Goal: Task Accomplishment & Management: Use online tool/utility

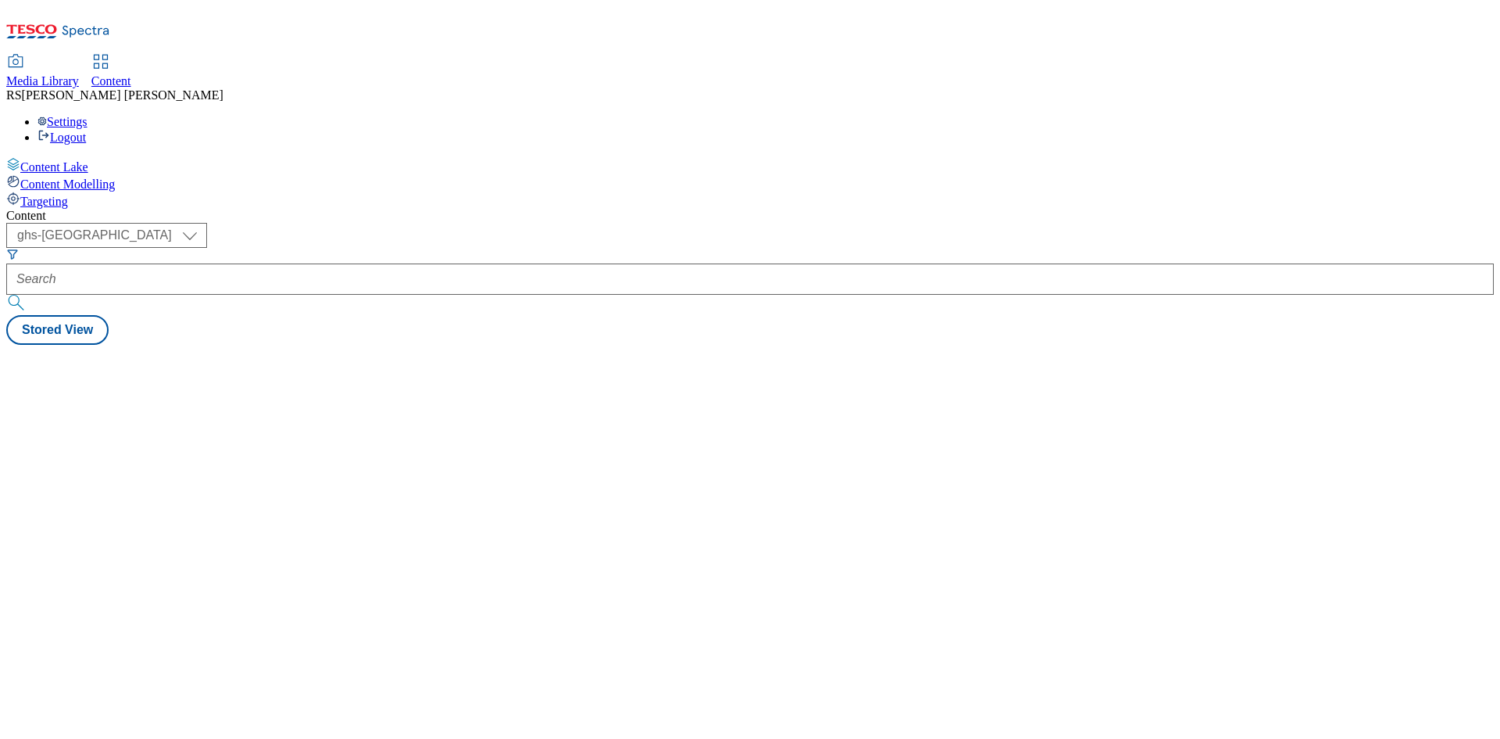
select select "ghs-[GEOGRAPHIC_DATA]"
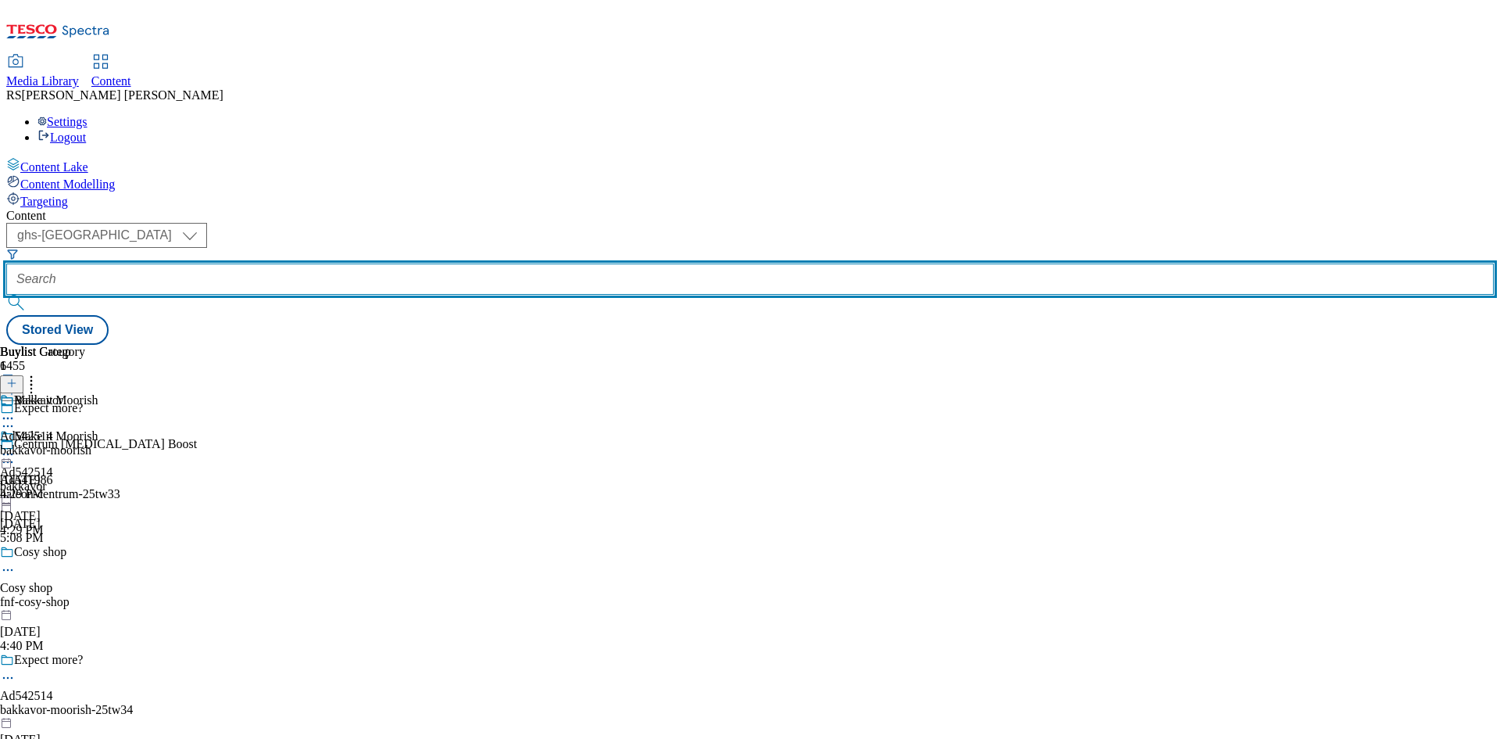
click at [406, 263] on input "text" at bounding box center [750, 278] width 1488 height 31
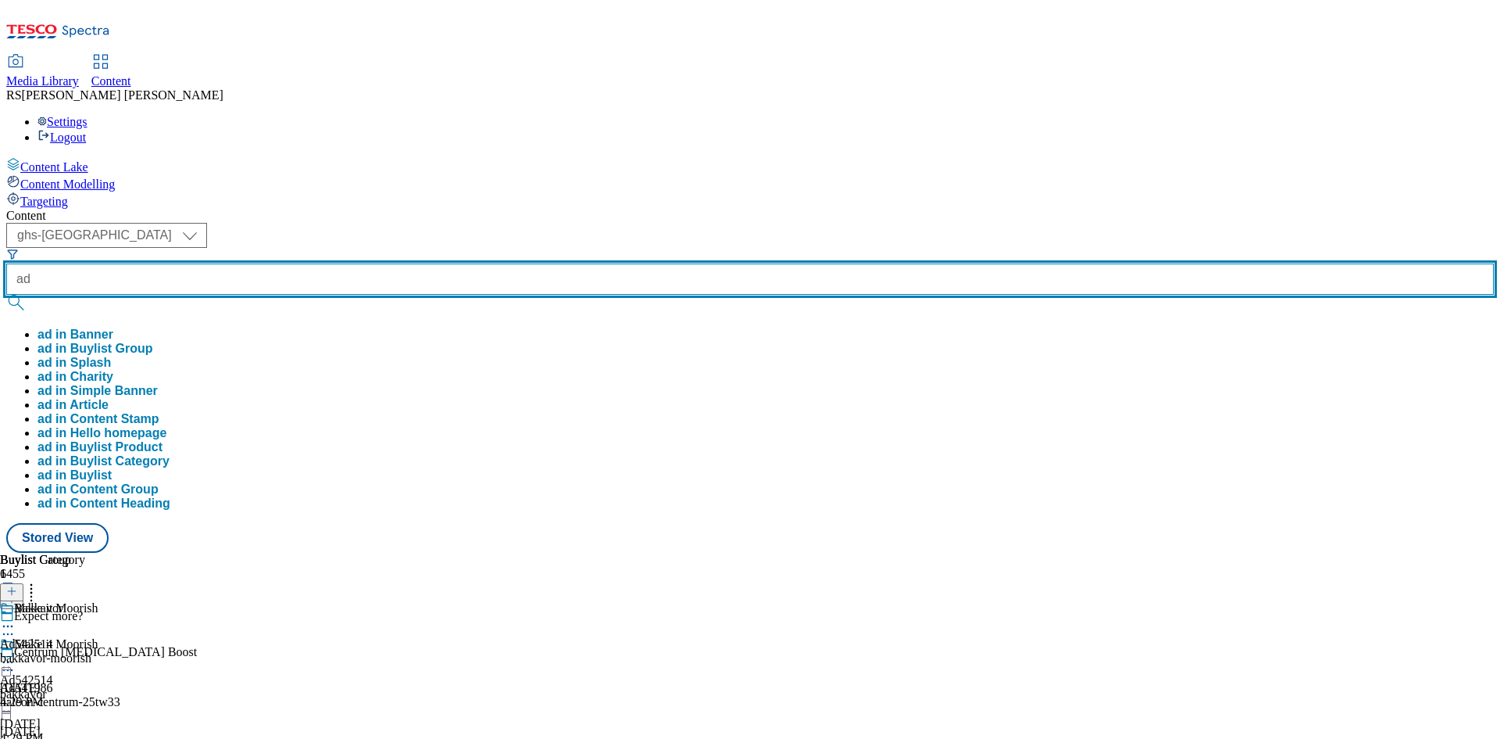
paste input "542270"
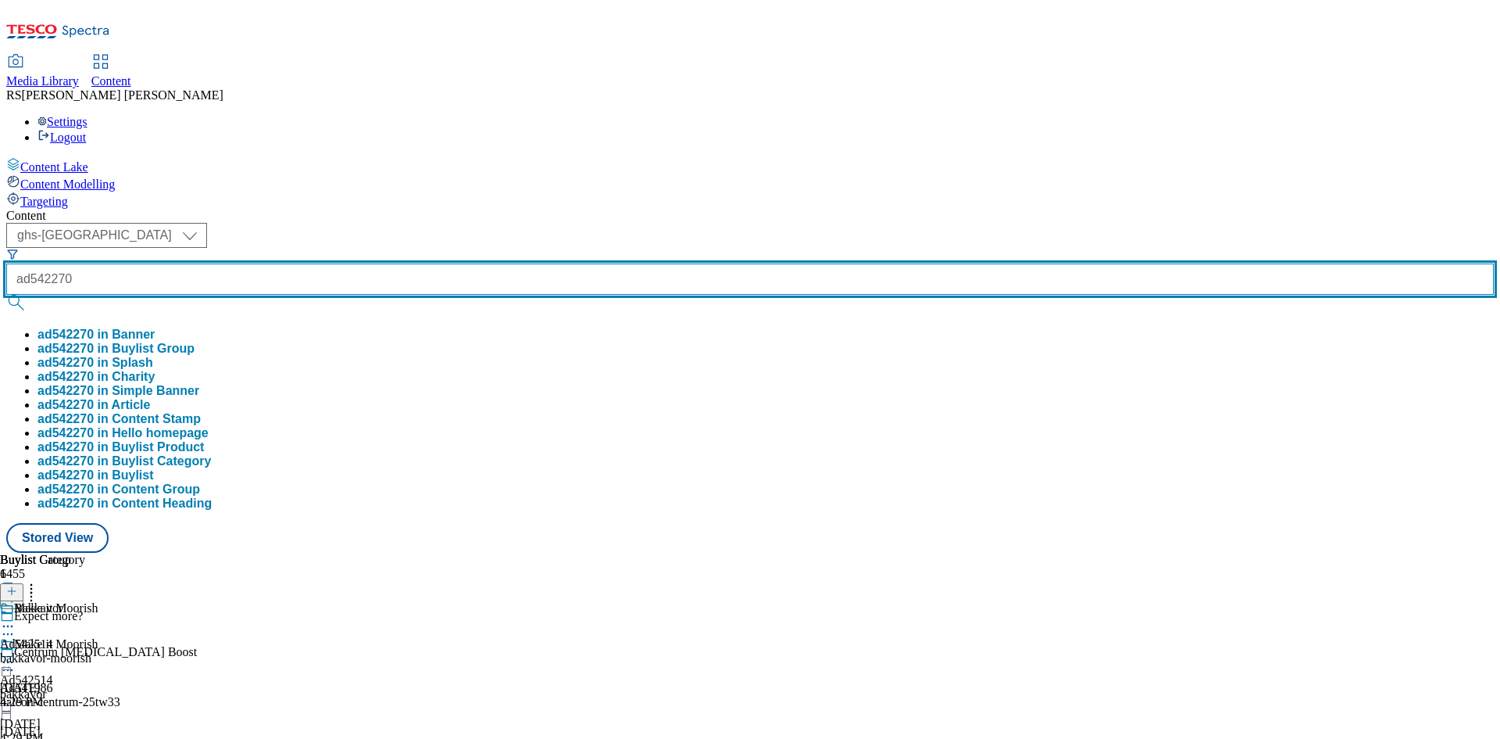
type input "ad542270"
click at [6, 295] on button "submit" at bounding box center [17, 303] width 22 height 16
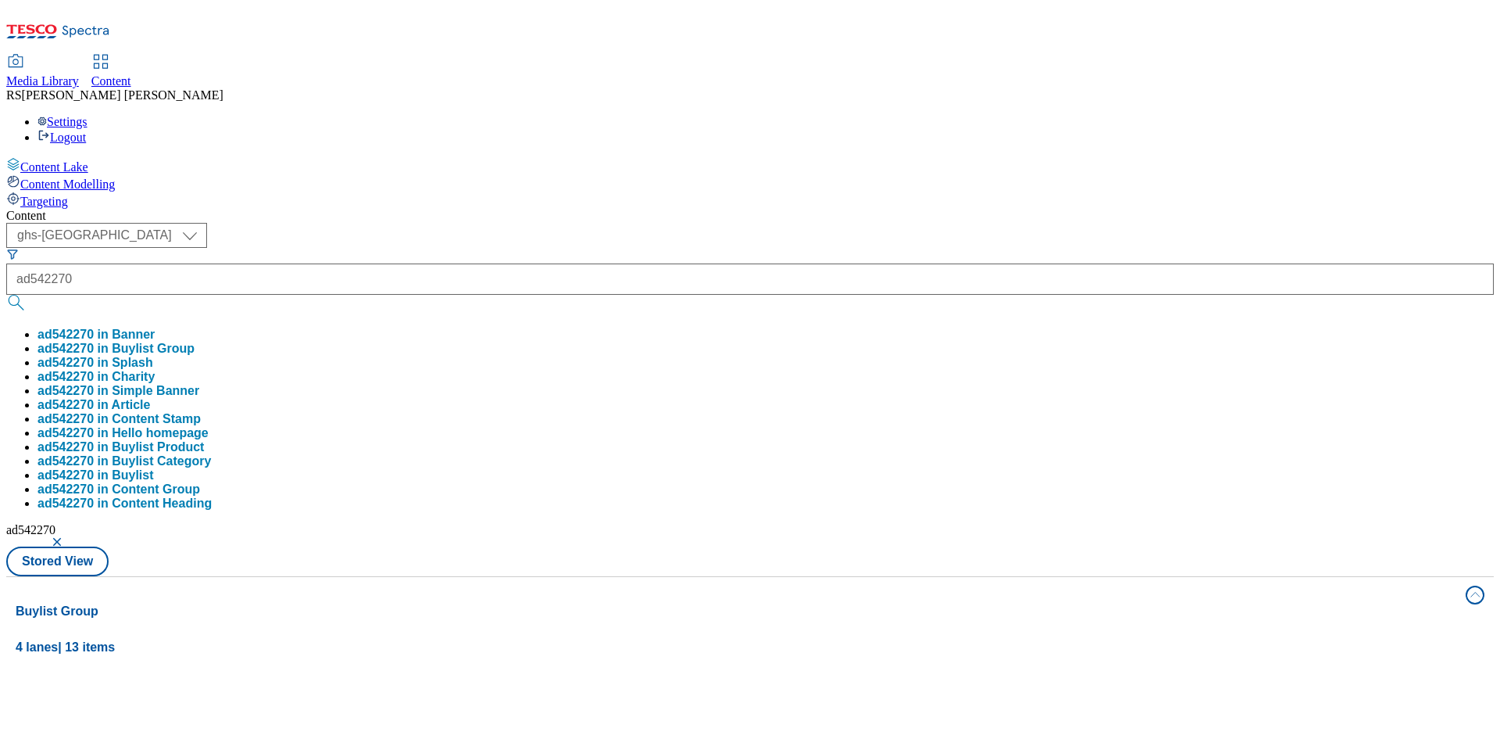
click at [696, 209] on div "Content ( optional ) ghs-roi ghs-uk ghs-uk ad542270 ad542270 in Banner ad542270…" at bounding box center [750, 733] width 1488 height 1049
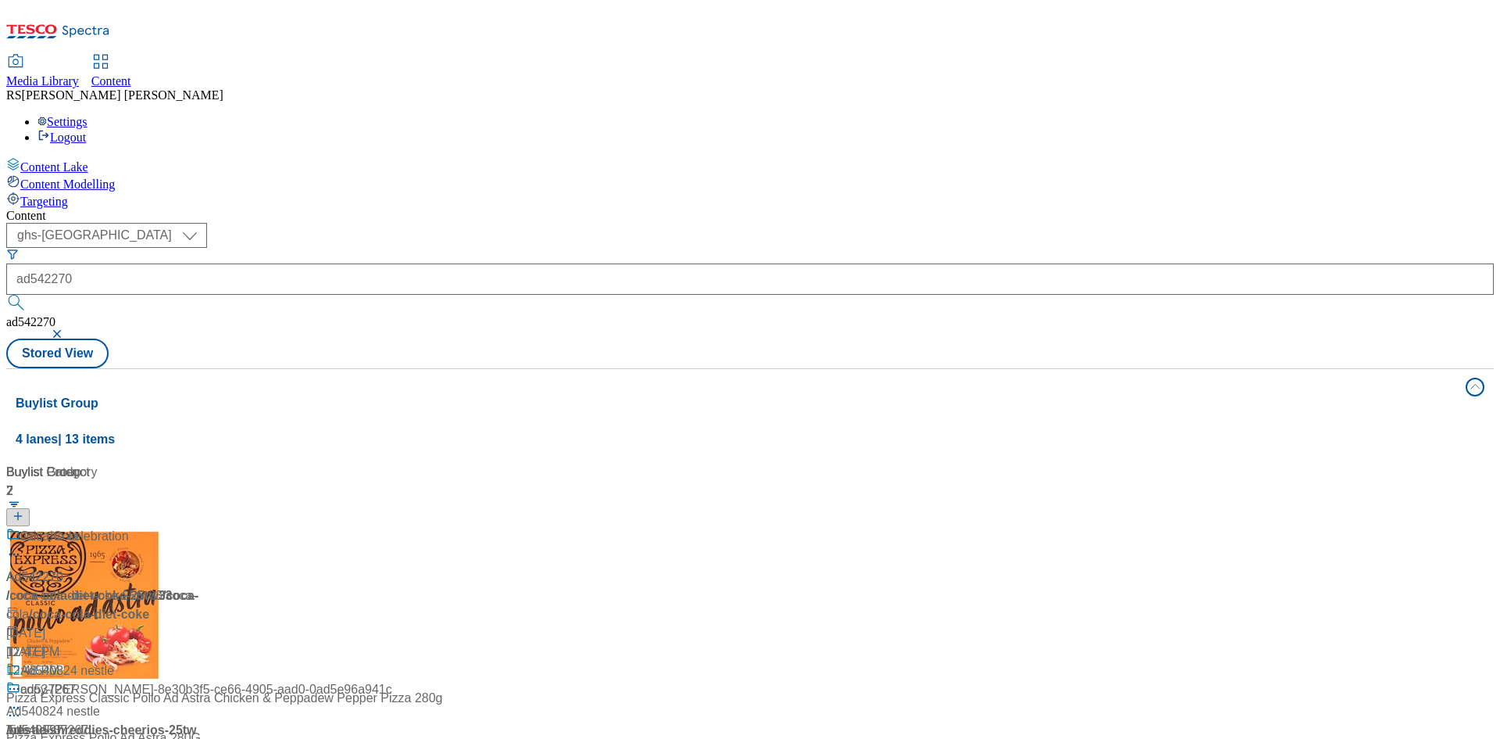
click at [202, 586] on div "/ coca-cola-diet-coke-25tw33 / coca-cola" at bounding box center [103, 605] width 195 height 38
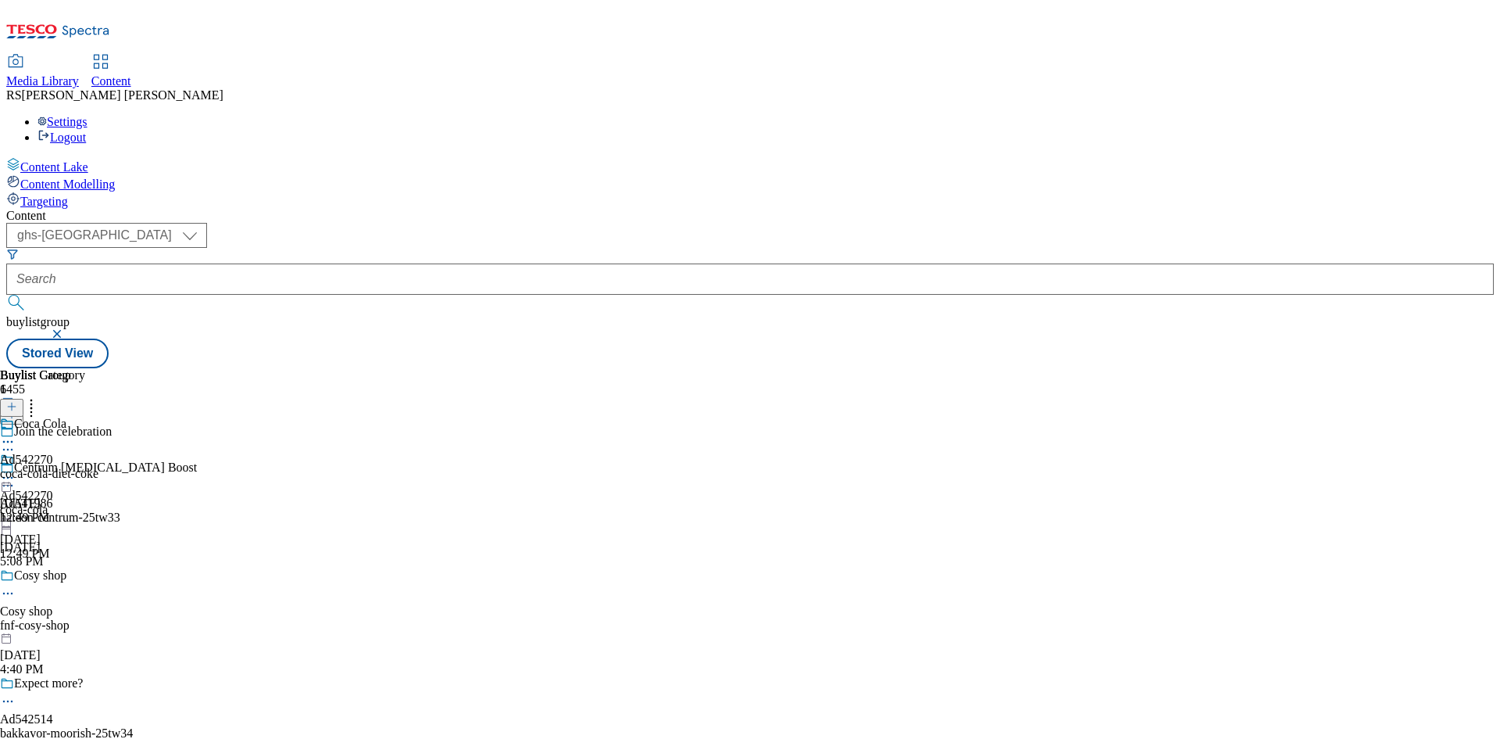
click at [16, 470] on icon at bounding box center [8, 478] width 16 height 16
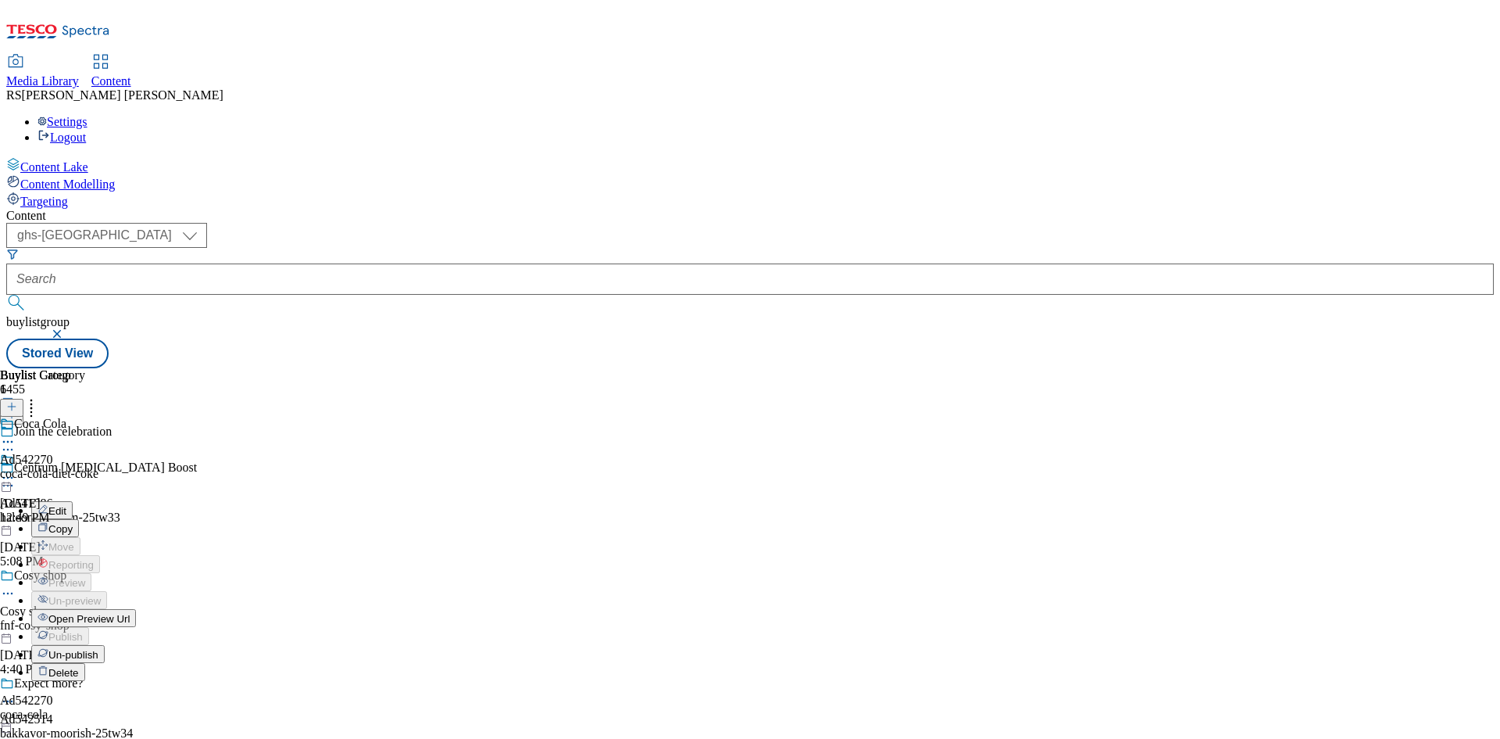
click at [98, 649] on span "Un-publish" at bounding box center [73, 655] width 50 height 12
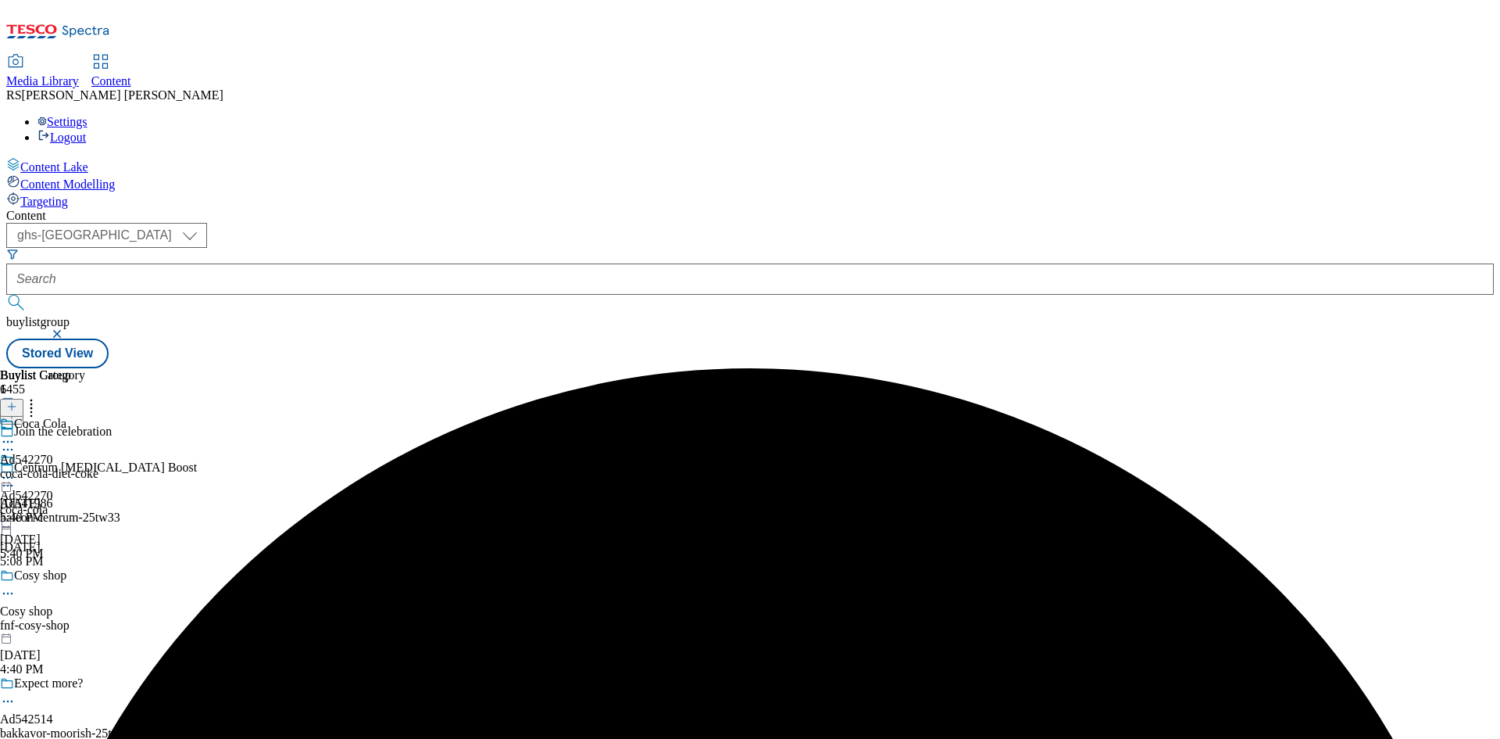
click at [16, 470] on icon at bounding box center [8, 478] width 16 height 16
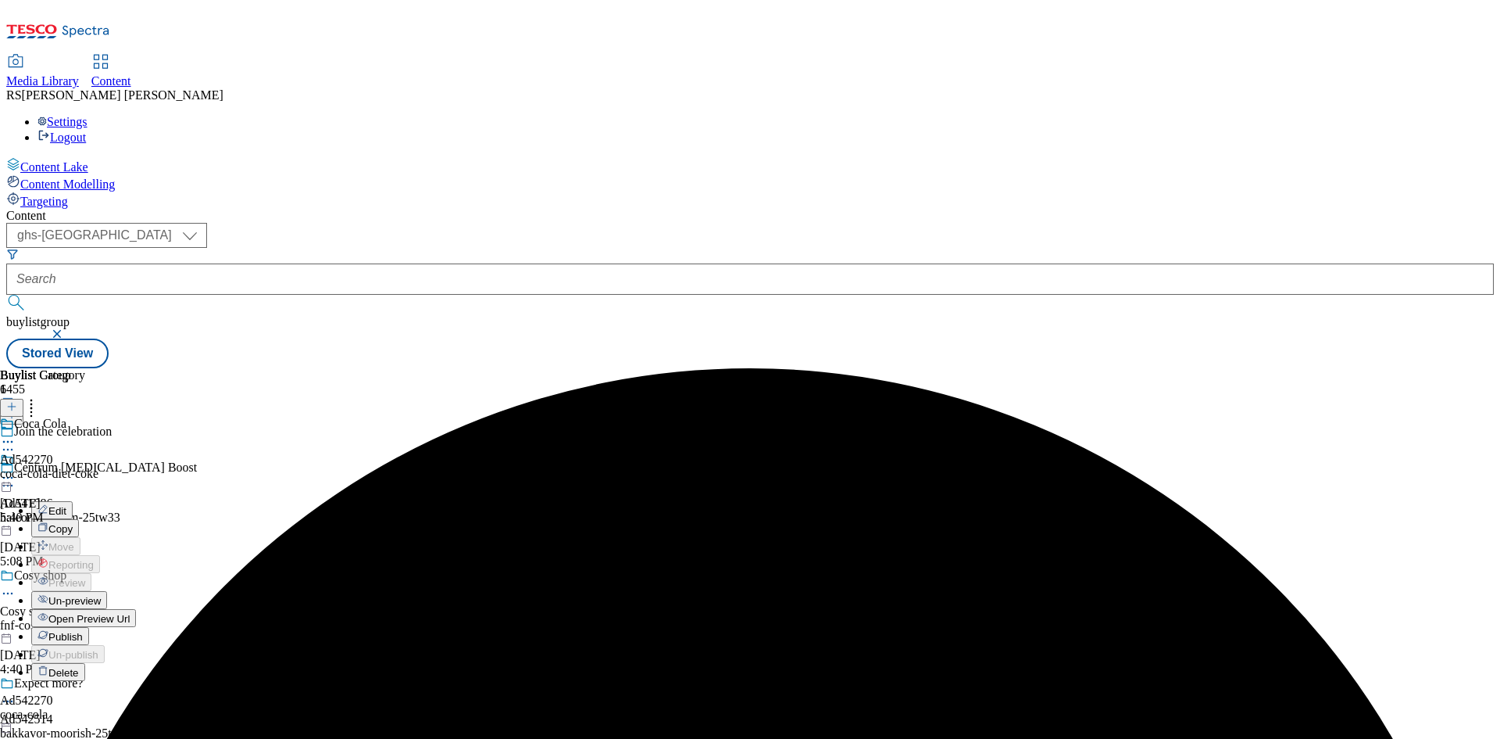
click at [101, 595] on span "Un-preview" at bounding box center [74, 601] width 52 height 12
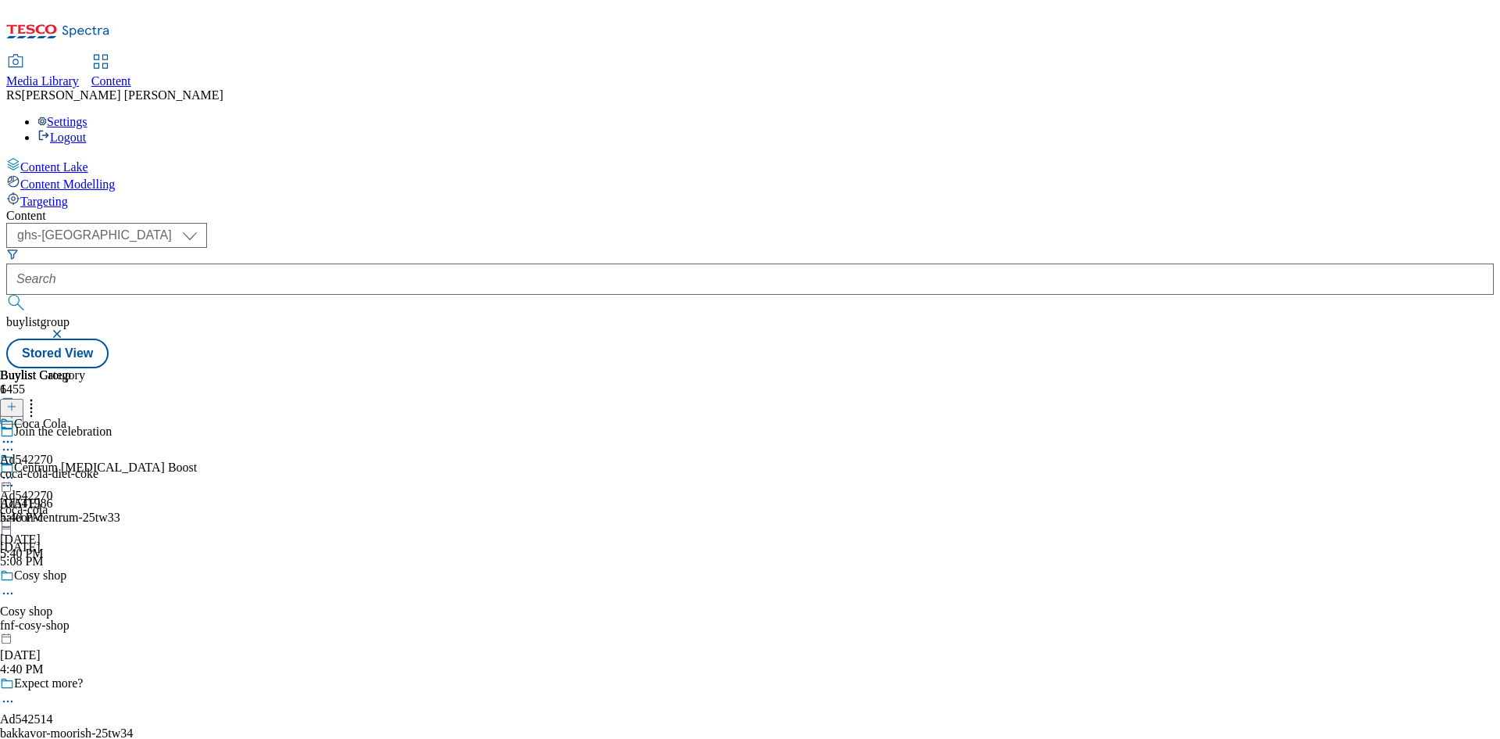
click at [338, 424] on div "Join the celebration" at bounding box center [169, 442] width 338 height 36
click at [16, 442] on icon at bounding box center [8, 450] width 16 height 16
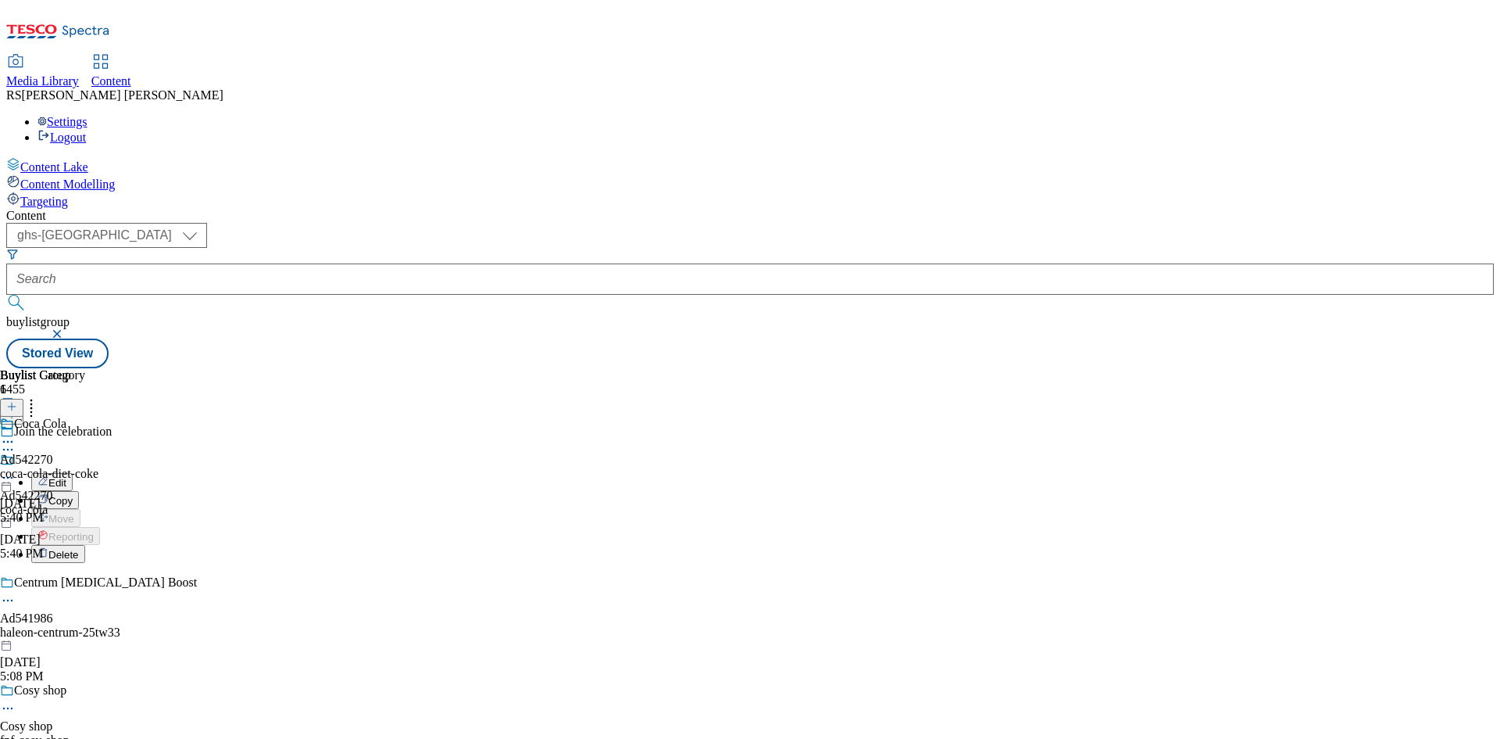
click at [66, 477] on span "Edit" at bounding box center [57, 483] width 18 height 12
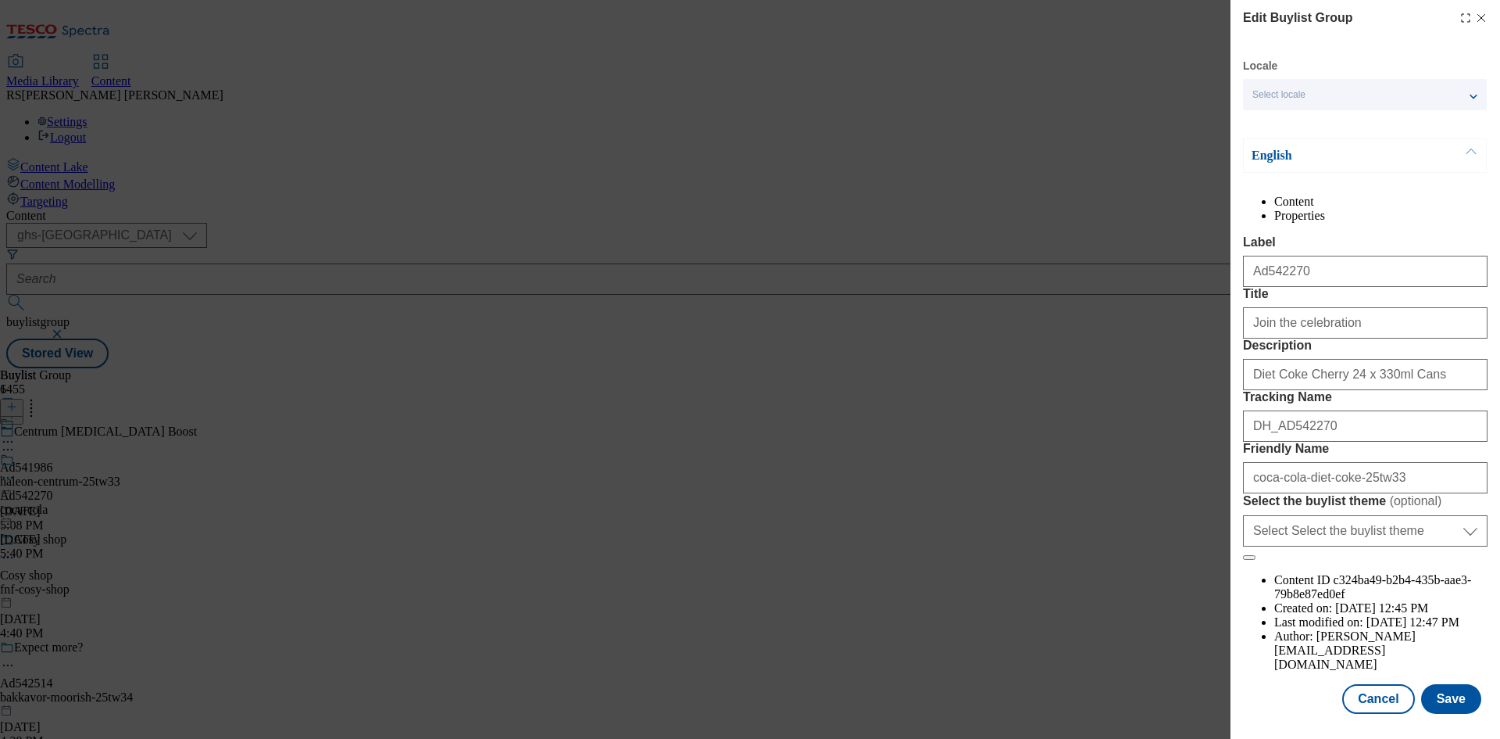
scroll to position [60, 0]
click at [1450, 702] on button "Save" at bounding box center [1452, 699] width 60 height 30
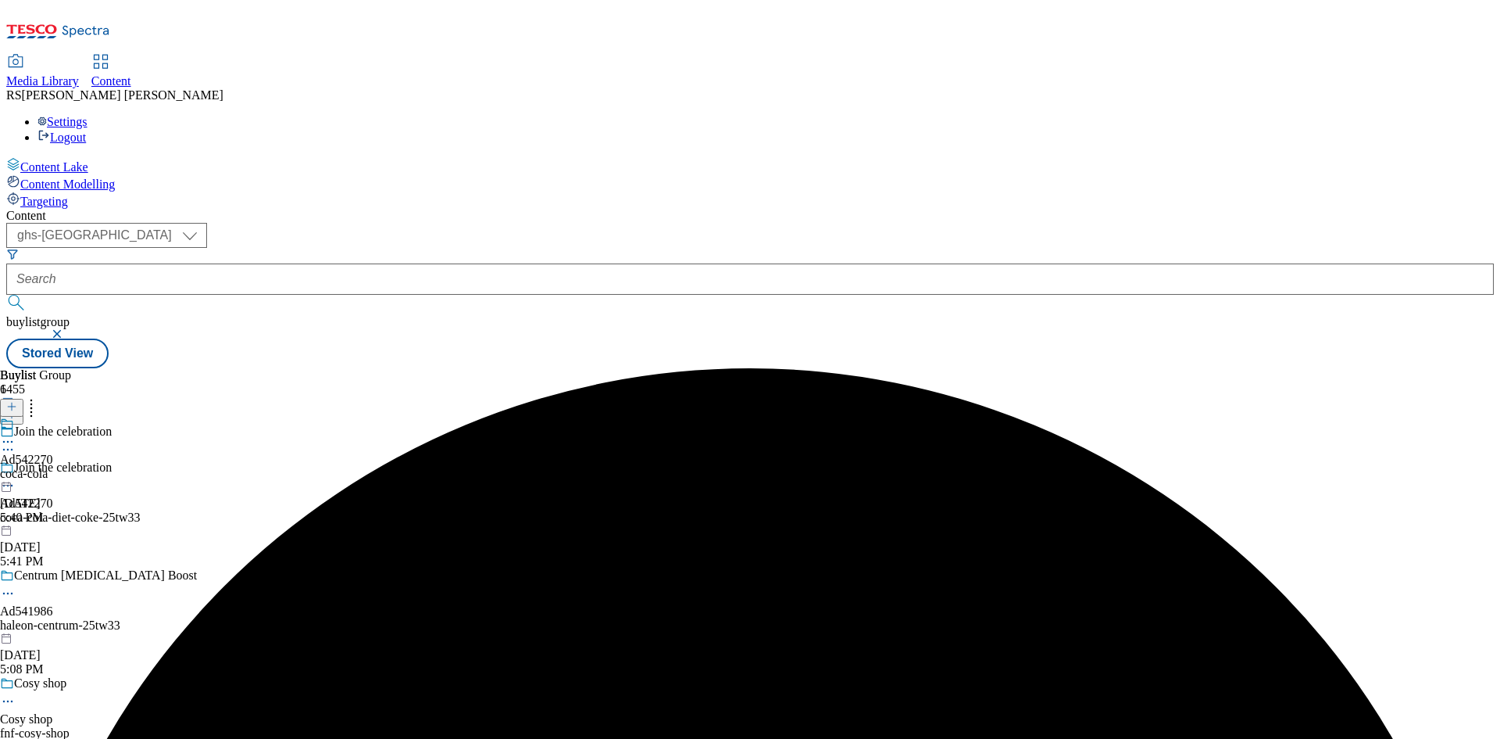
click at [16, 434] on icon at bounding box center [8, 442] width 16 height 16
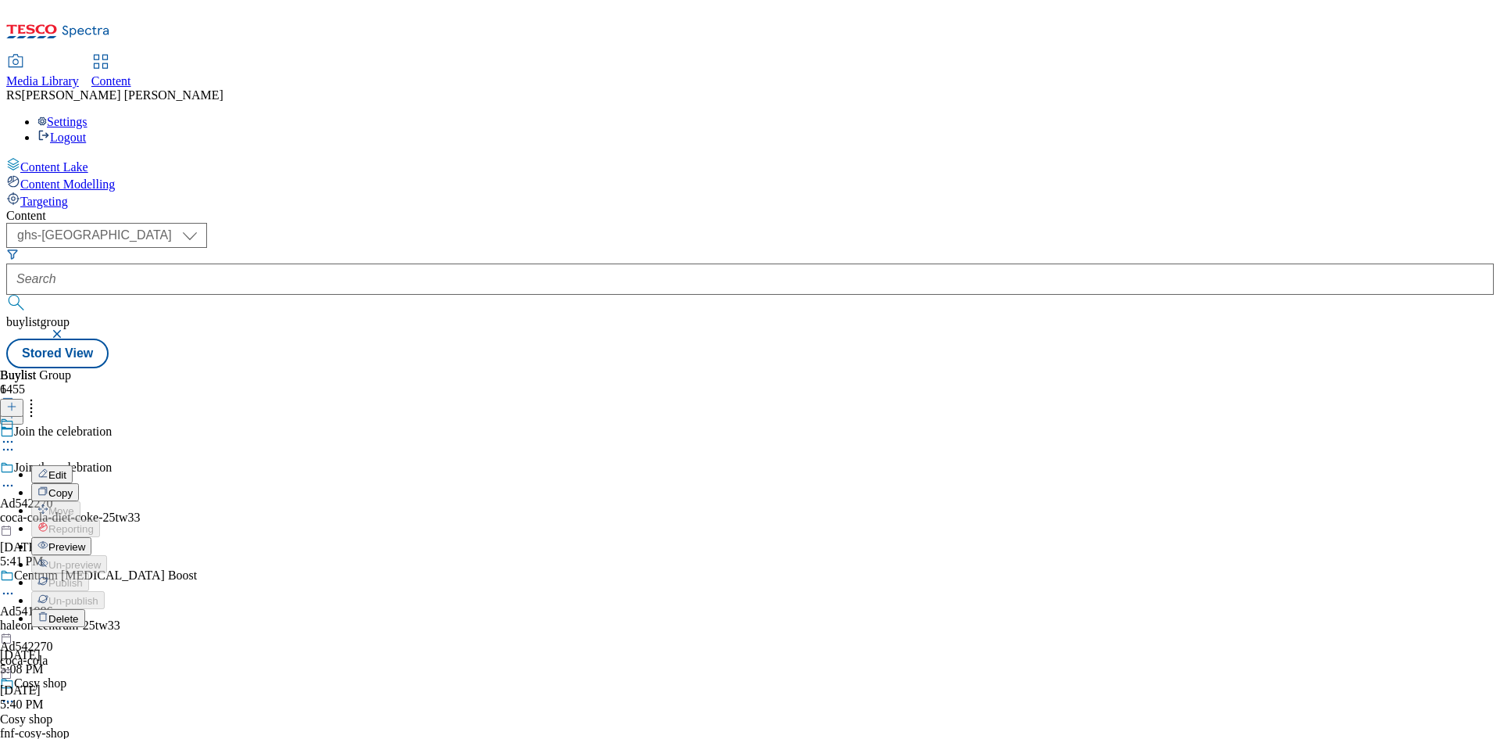
click at [85, 541] on span "Preview" at bounding box center [66, 547] width 37 height 12
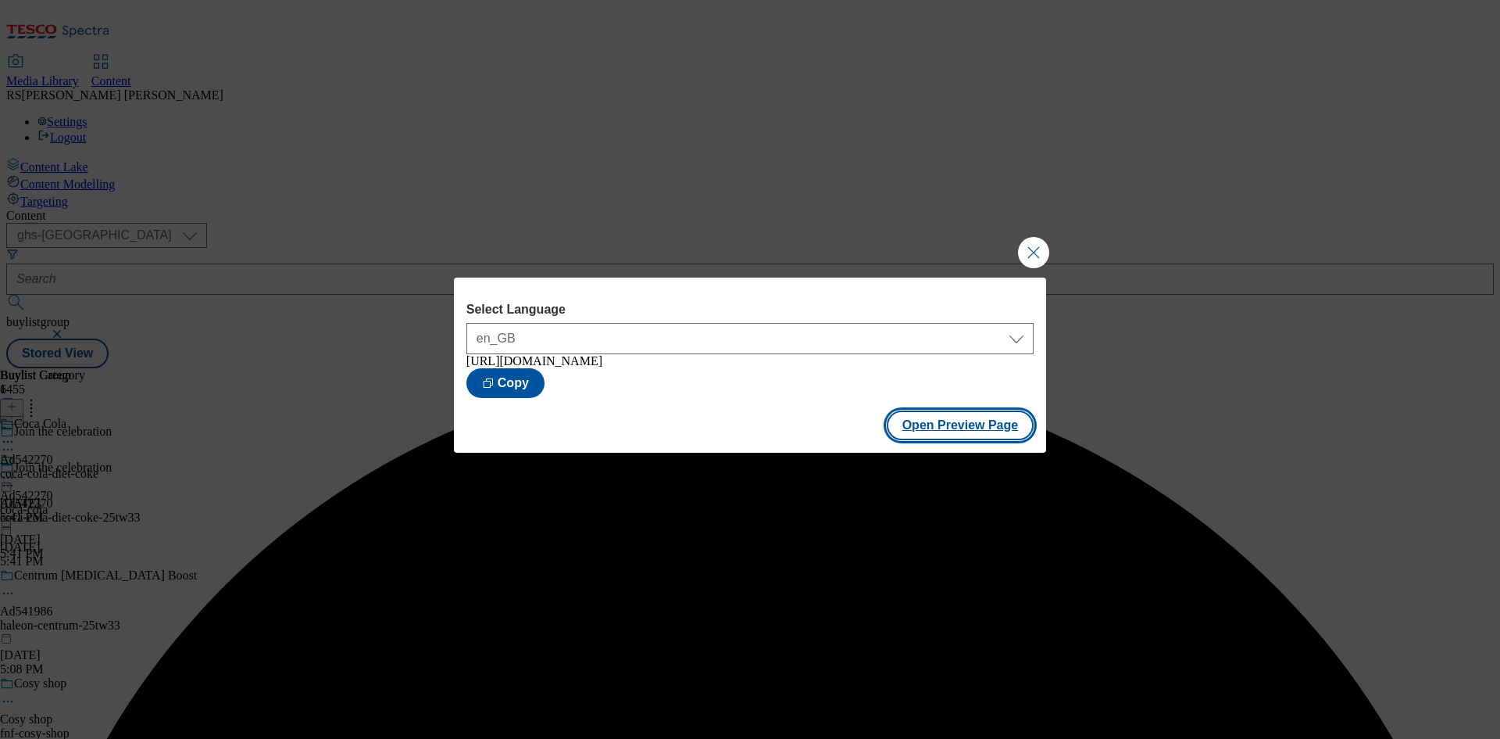
click at [986, 426] on button "Open Preview Page" at bounding box center [961, 425] width 148 height 30
click at [1032, 254] on button "Close Modal" at bounding box center [1033, 252] width 31 height 31
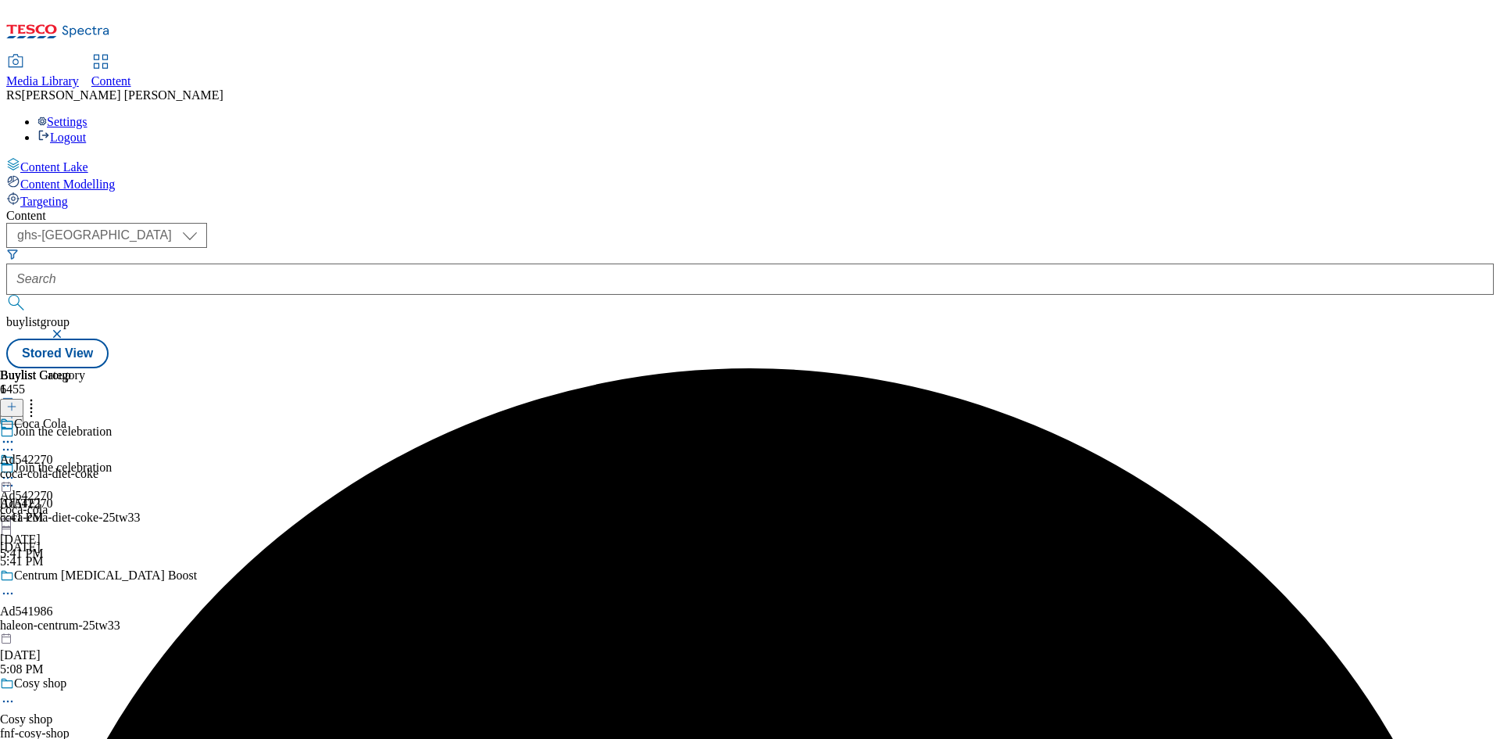
click at [16, 470] on icon at bounding box center [8, 478] width 16 height 16
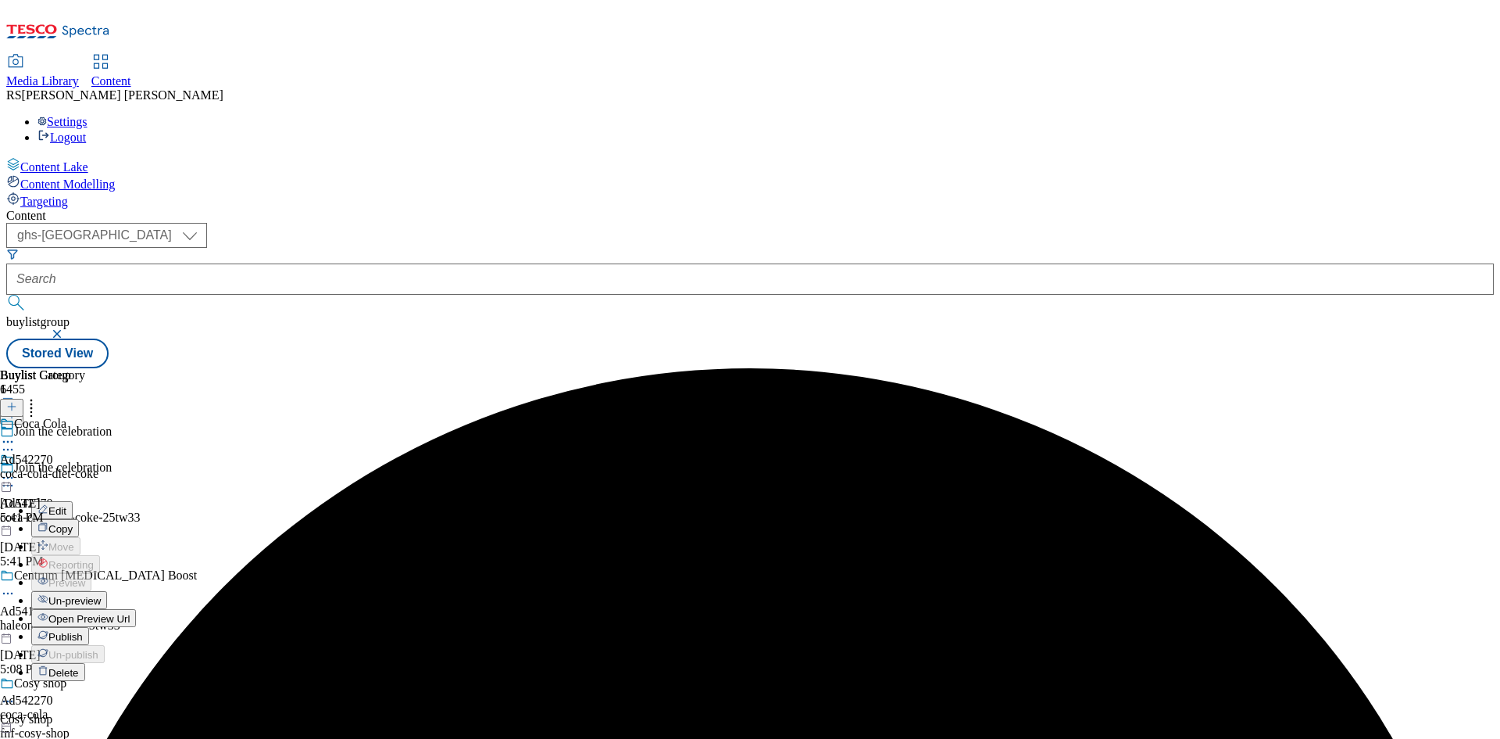
click at [83, 631] on span "Publish" at bounding box center [65, 637] width 34 height 12
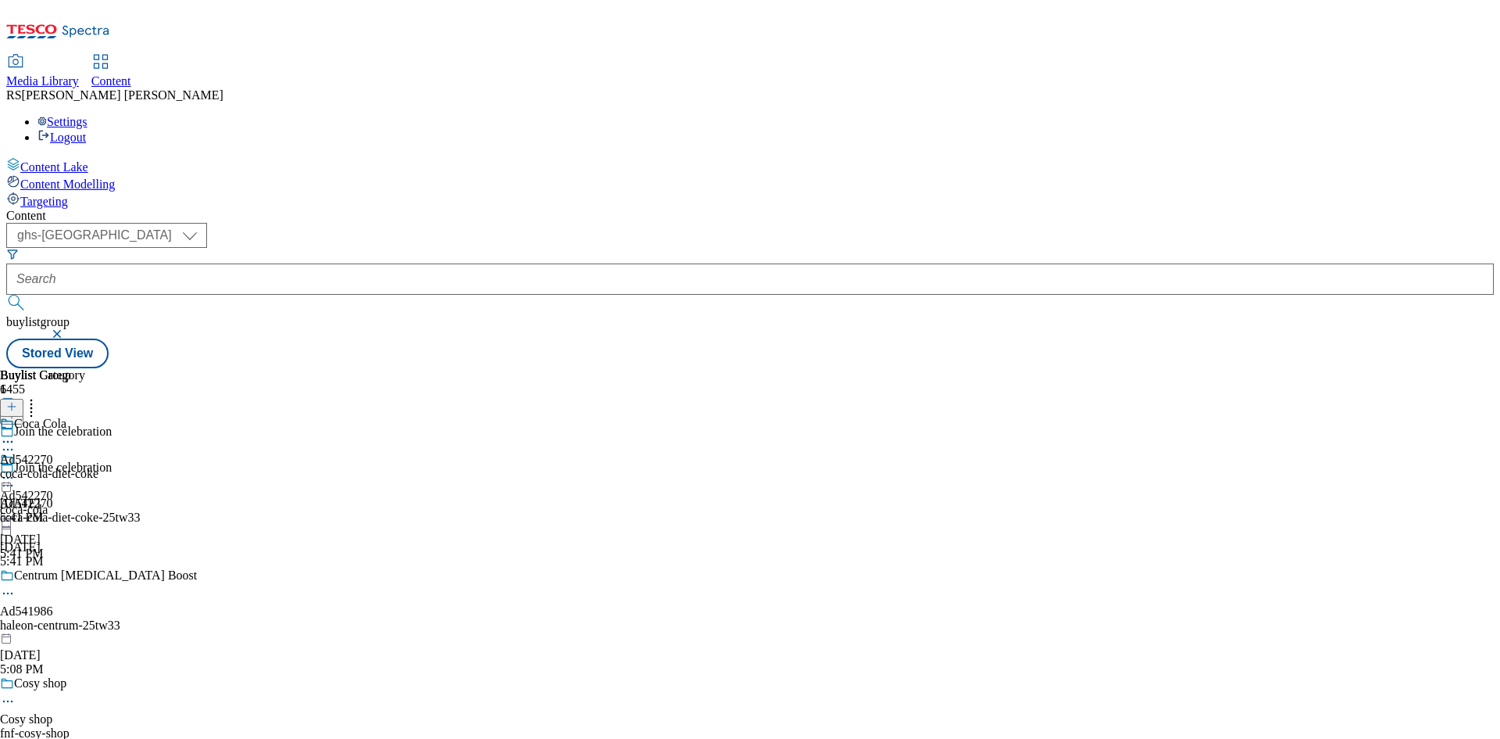
click at [16, 470] on icon at bounding box center [8, 478] width 16 height 16
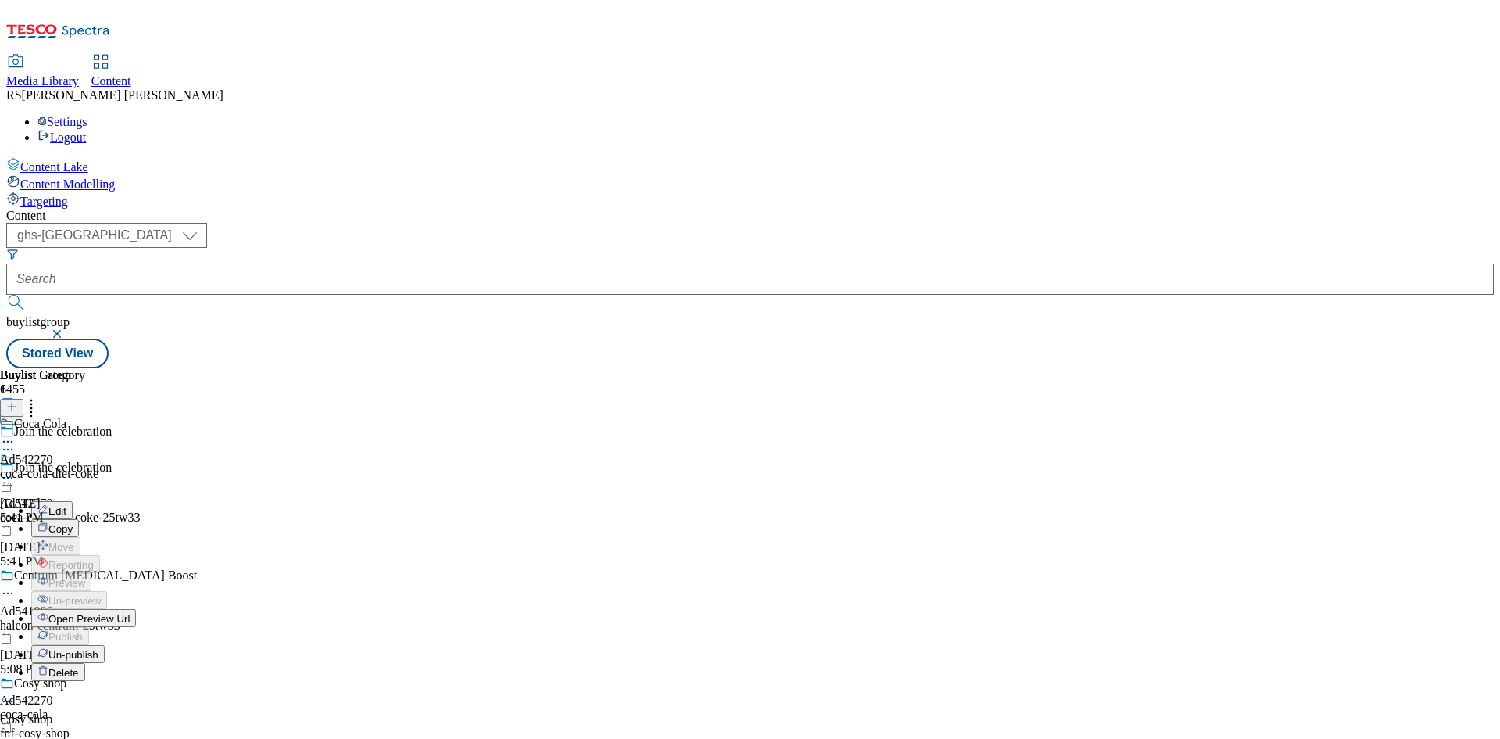
click at [98, 649] on span "Un-publish" at bounding box center [73, 655] width 50 height 12
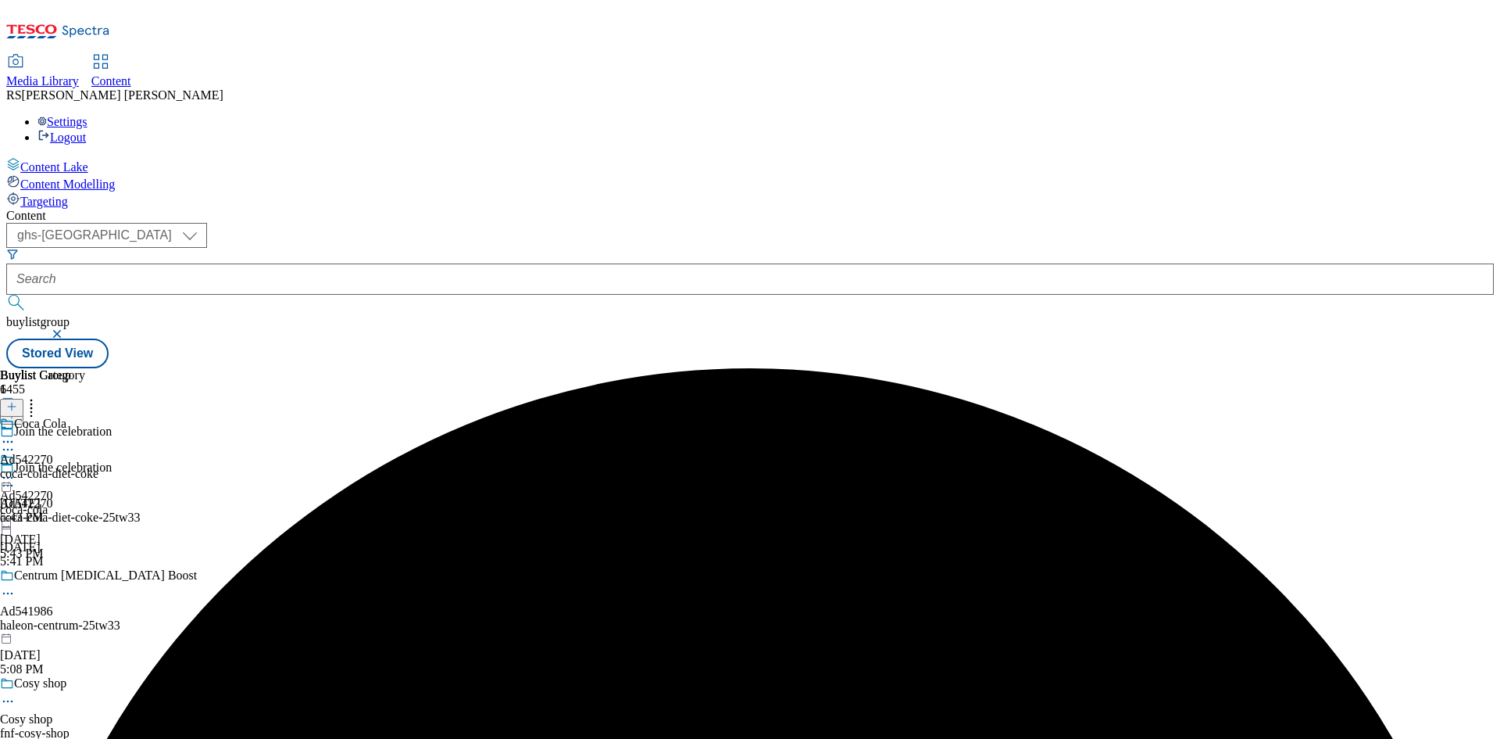
click at [16, 470] on icon at bounding box center [8, 478] width 16 height 16
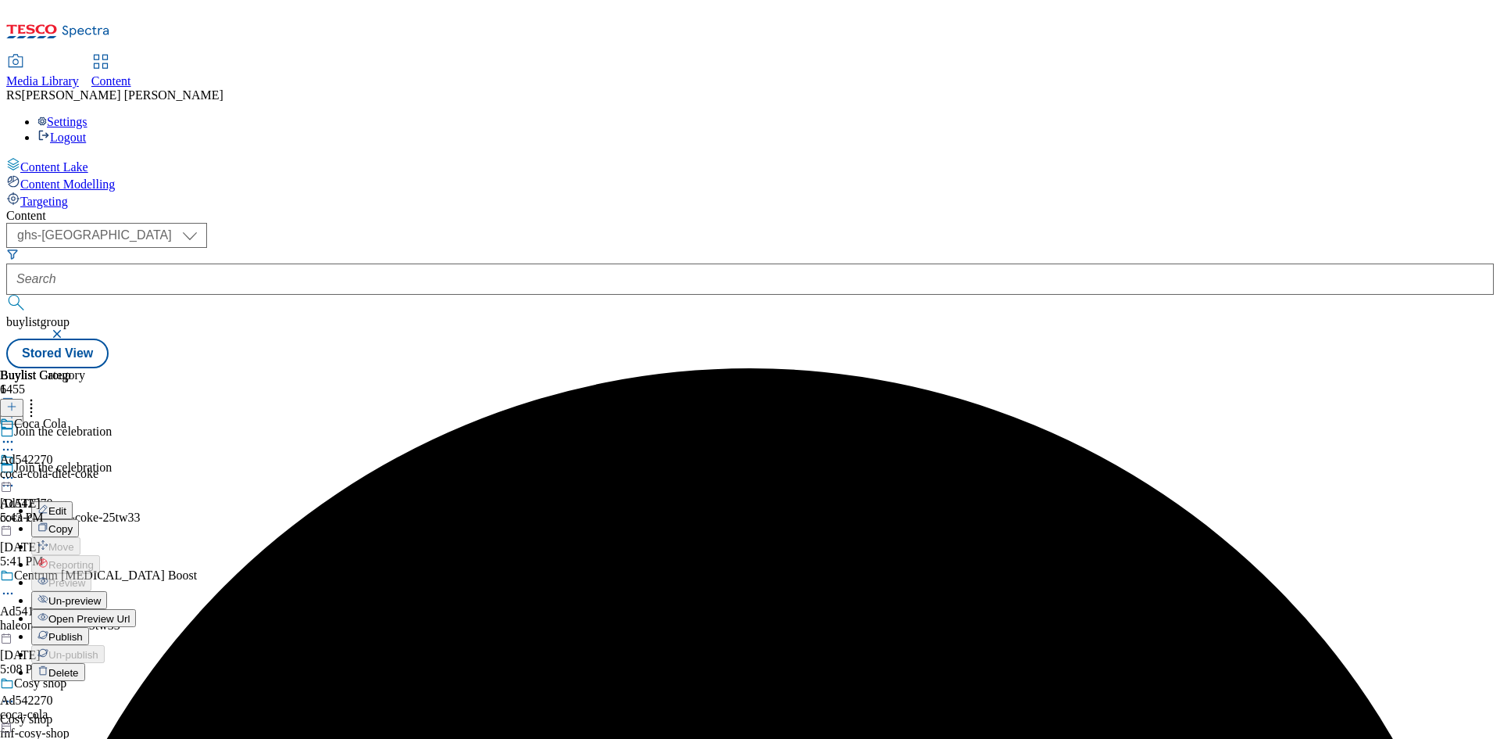
click at [101, 595] on span "Un-preview" at bounding box center [74, 601] width 52 height 12
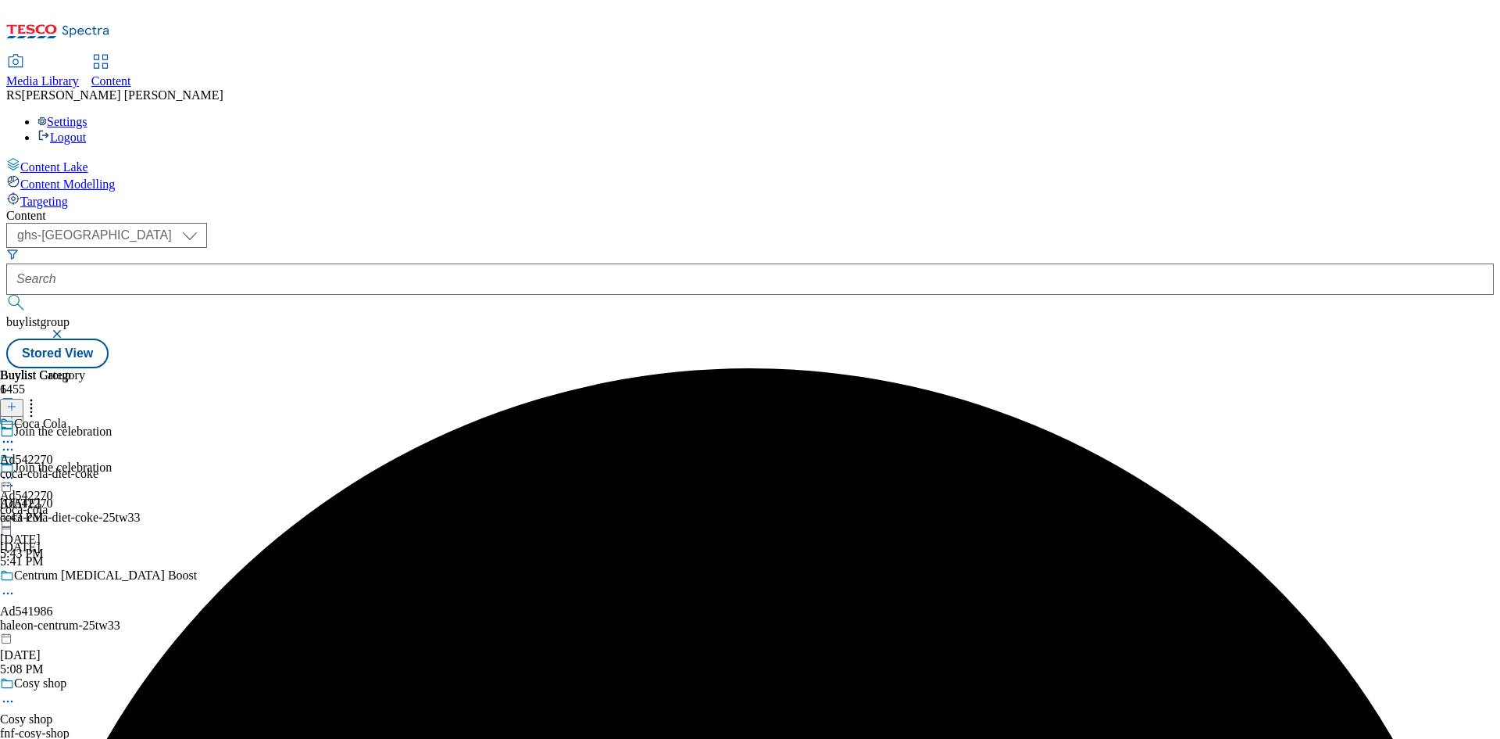
click at [16, 477] on icon at bounding box center [8, 485] width 16 height 16
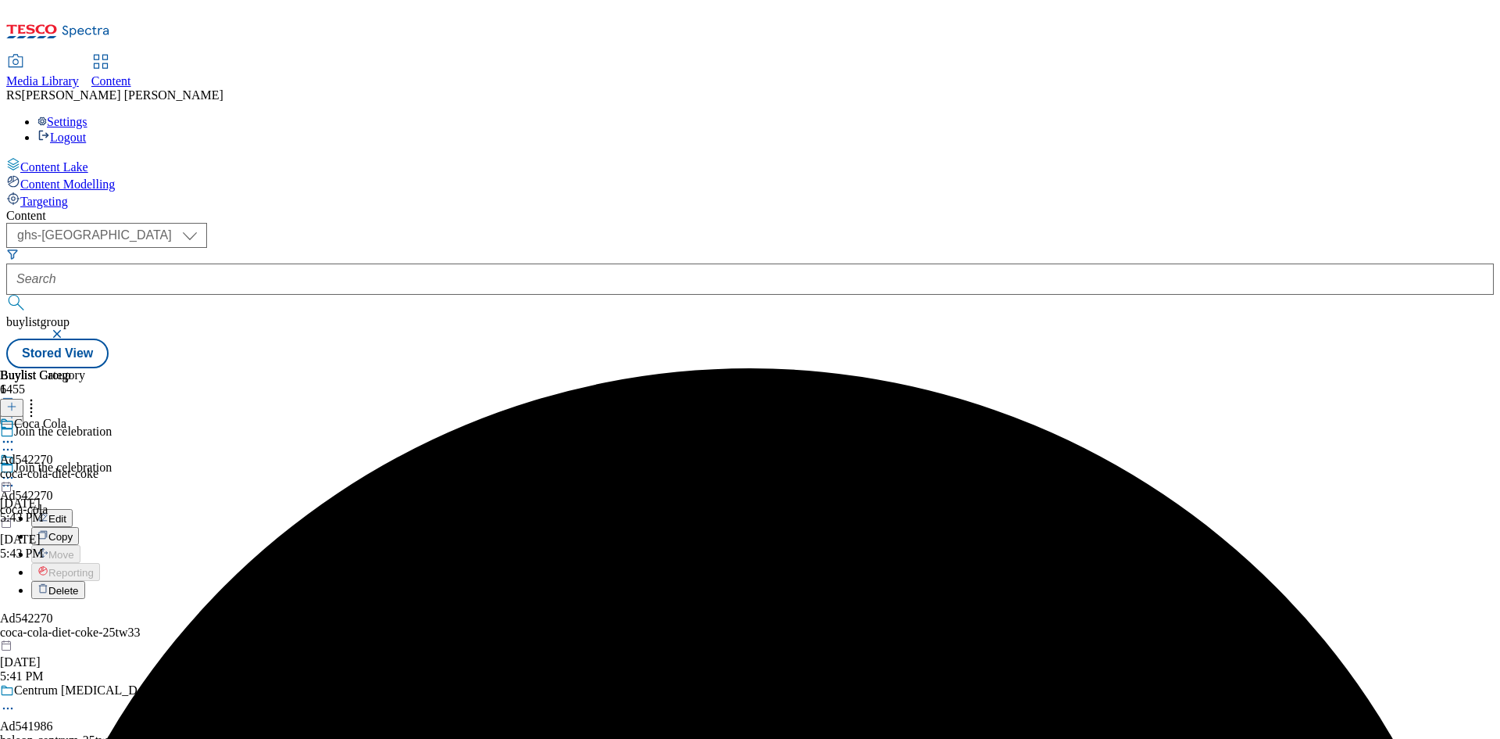
click at [66, 513] on span "Edit" at bounding box center [57, 519] width 18 height 12
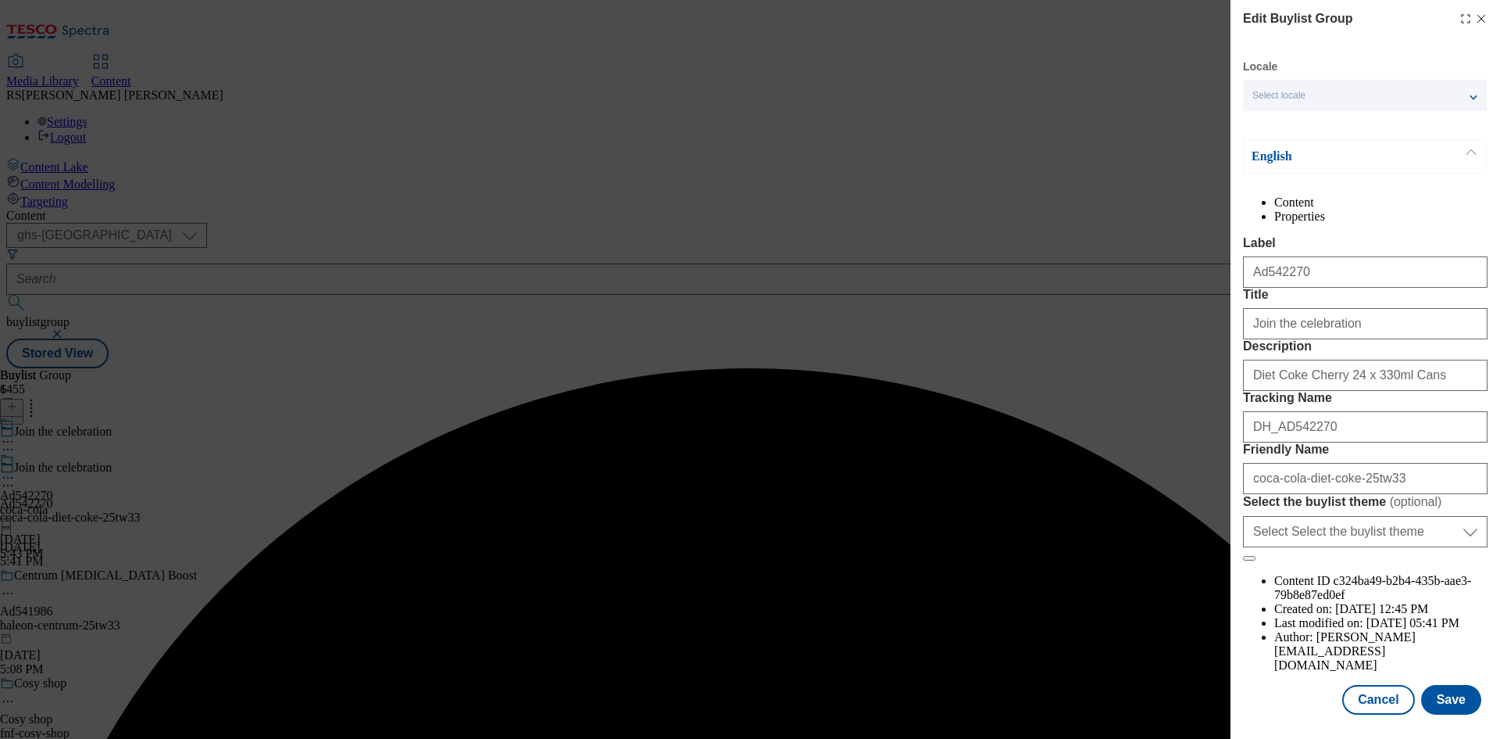
scroll to position [60, 0]
drag, startPoint x: 1347, startPoint y: 320, endPoint x: 1077, endPoint y: 349, distance: 271.9
click at [1071, 340] on div "Edit Buylist Group Locale Select locale English Welsh English Content Propertie…" at bounding box center [750, 369] width 1500 height 739
paste input "‘Tis the Season for Great Cherry Taste"
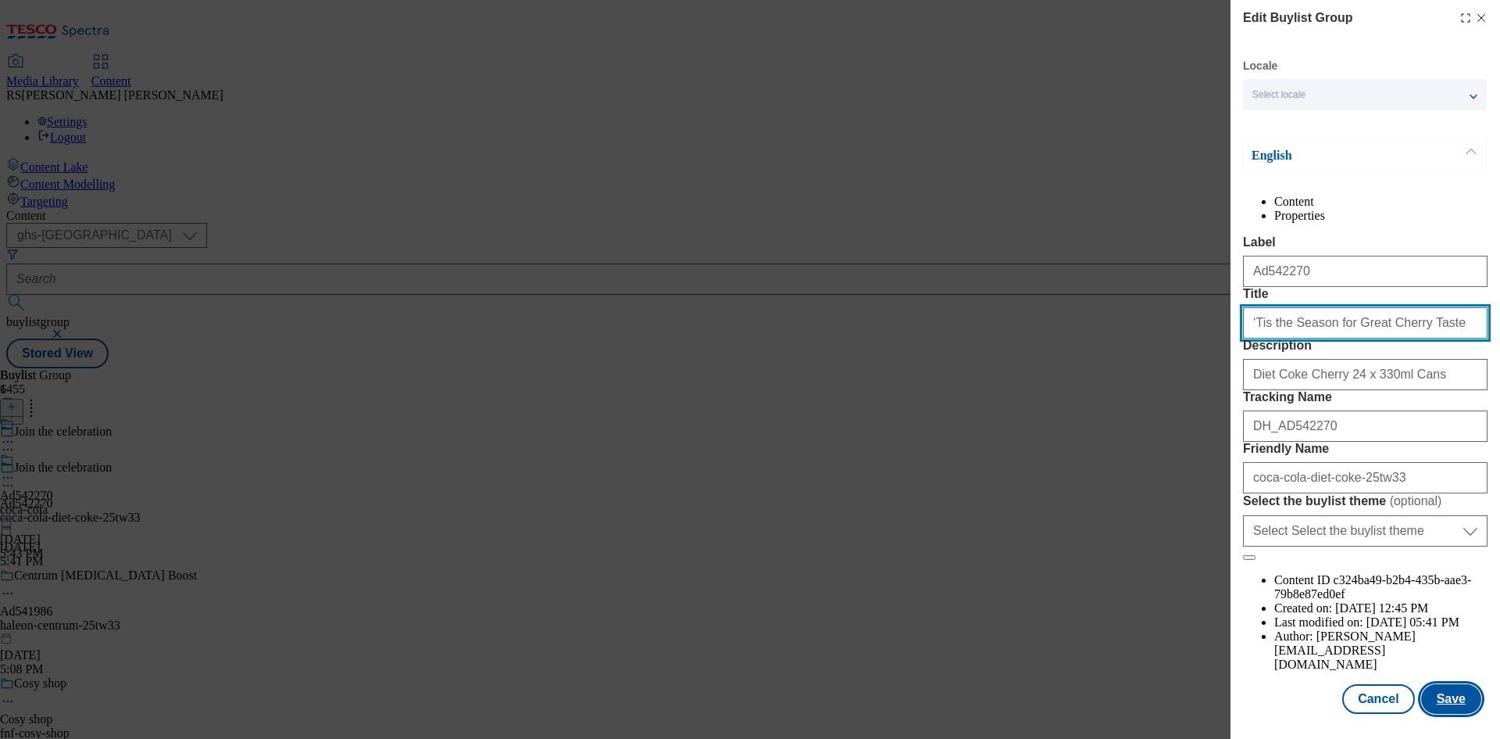
type input "‘Tis the Season for Great Cherry Taste"
click at [1441, 694] on button "Save" at bounding box center [1452, 699] width 60 height 30
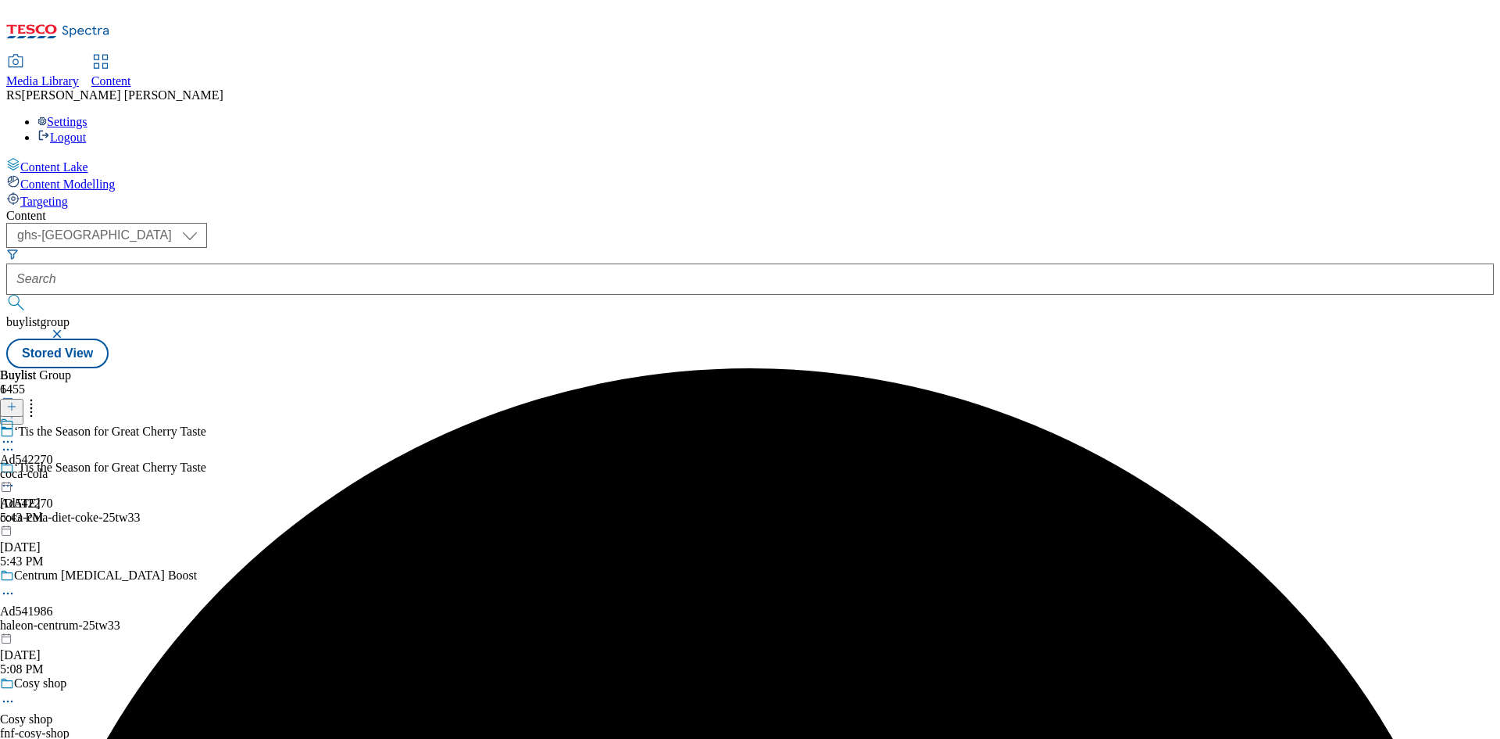
click at [53, 467] on div "coca-cola" at bounding box center [26, 474] width 53 height 14
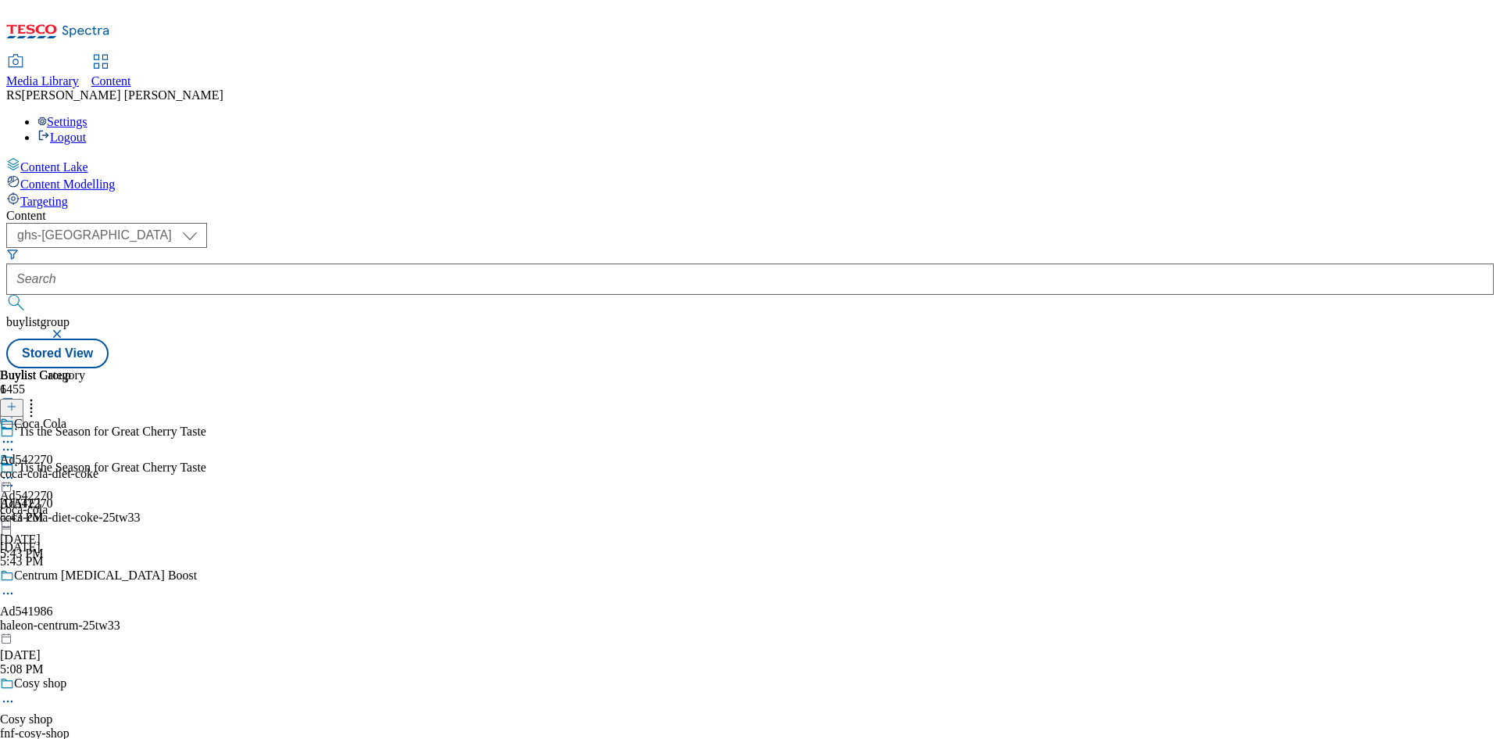
click at [16, 470] on icon at bounding box center [8, 478] width 16 height 16
click at [66, 505] on span "Edit" at bounding box center [57, 511] width 18 height 12
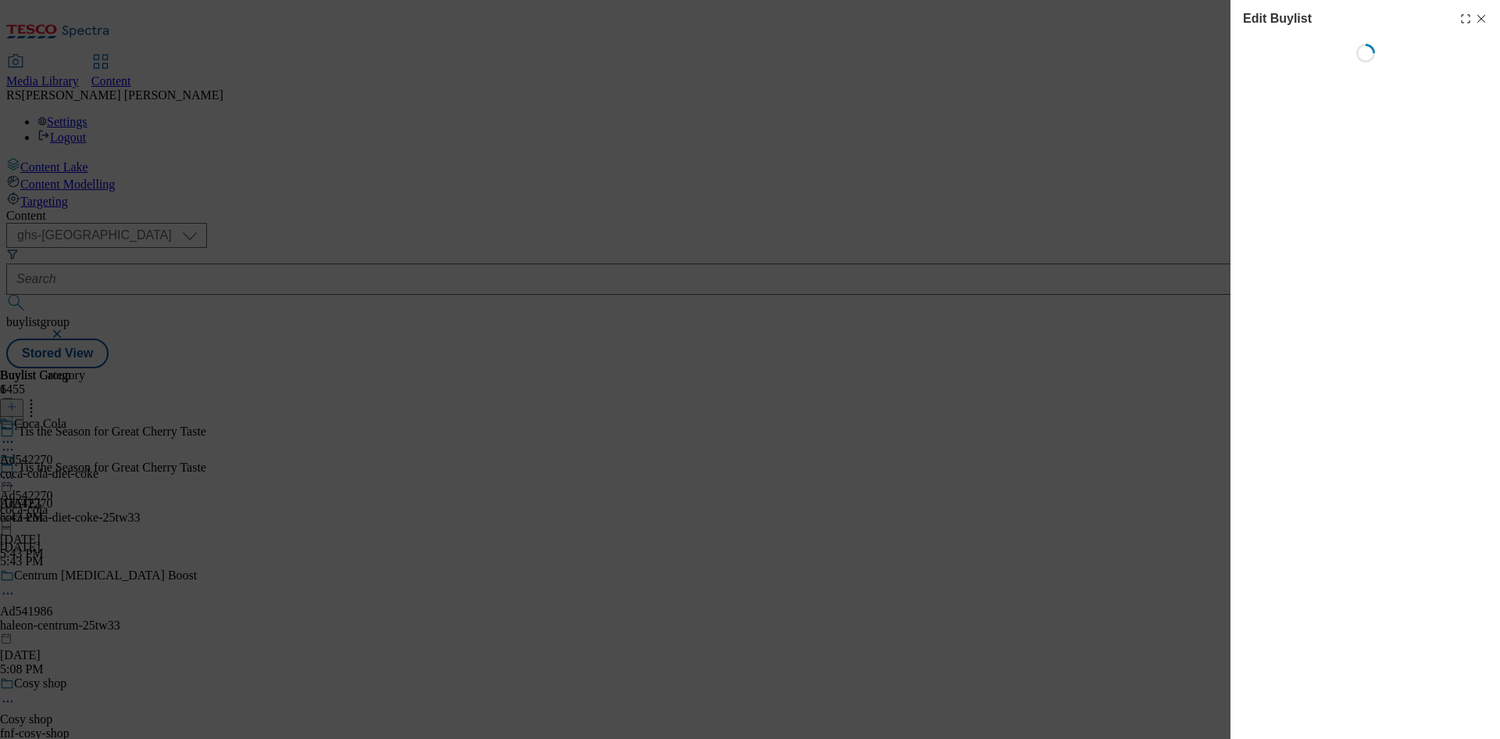
select select "tactical"
select select "supplier funded short term 1-3 weeks"
select select "dunnhumby"
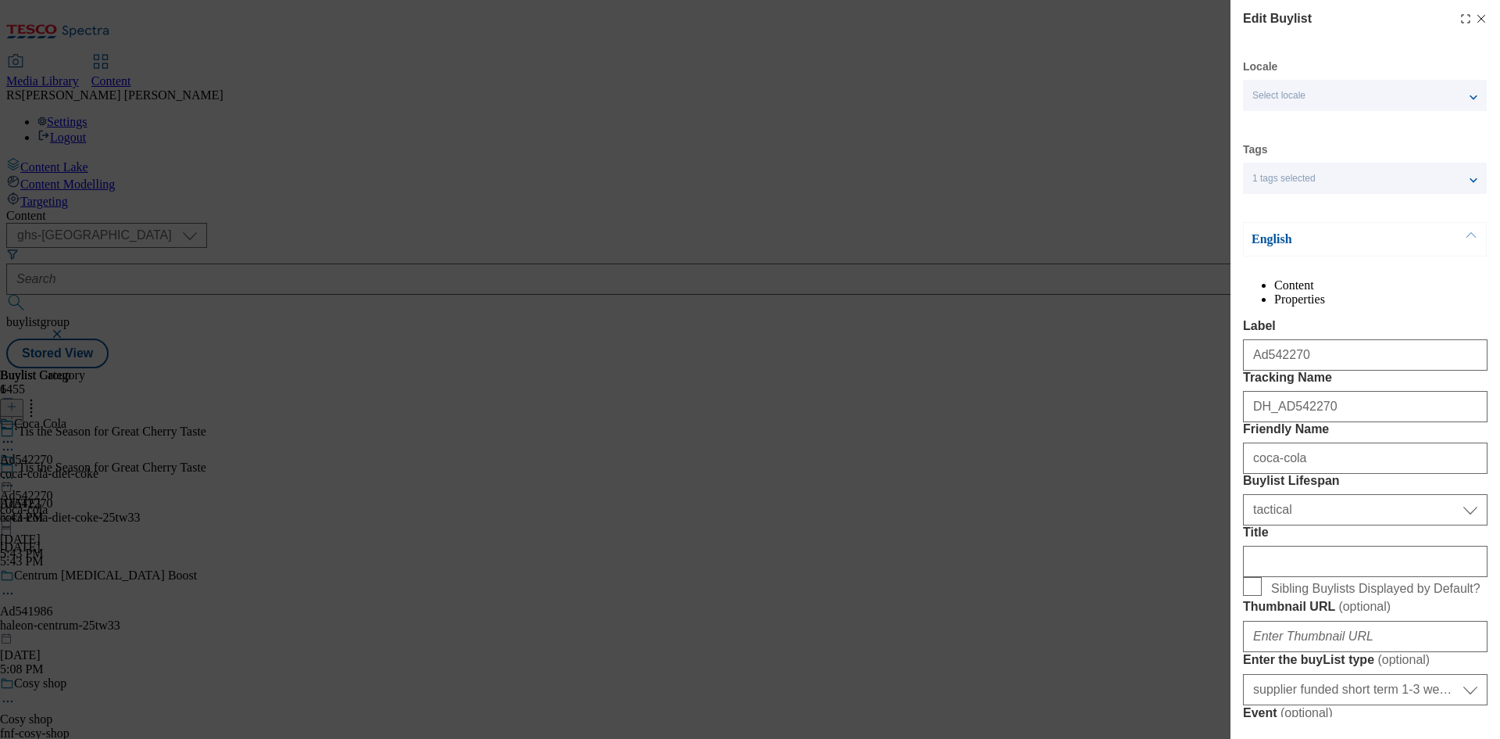
select select "Banner"
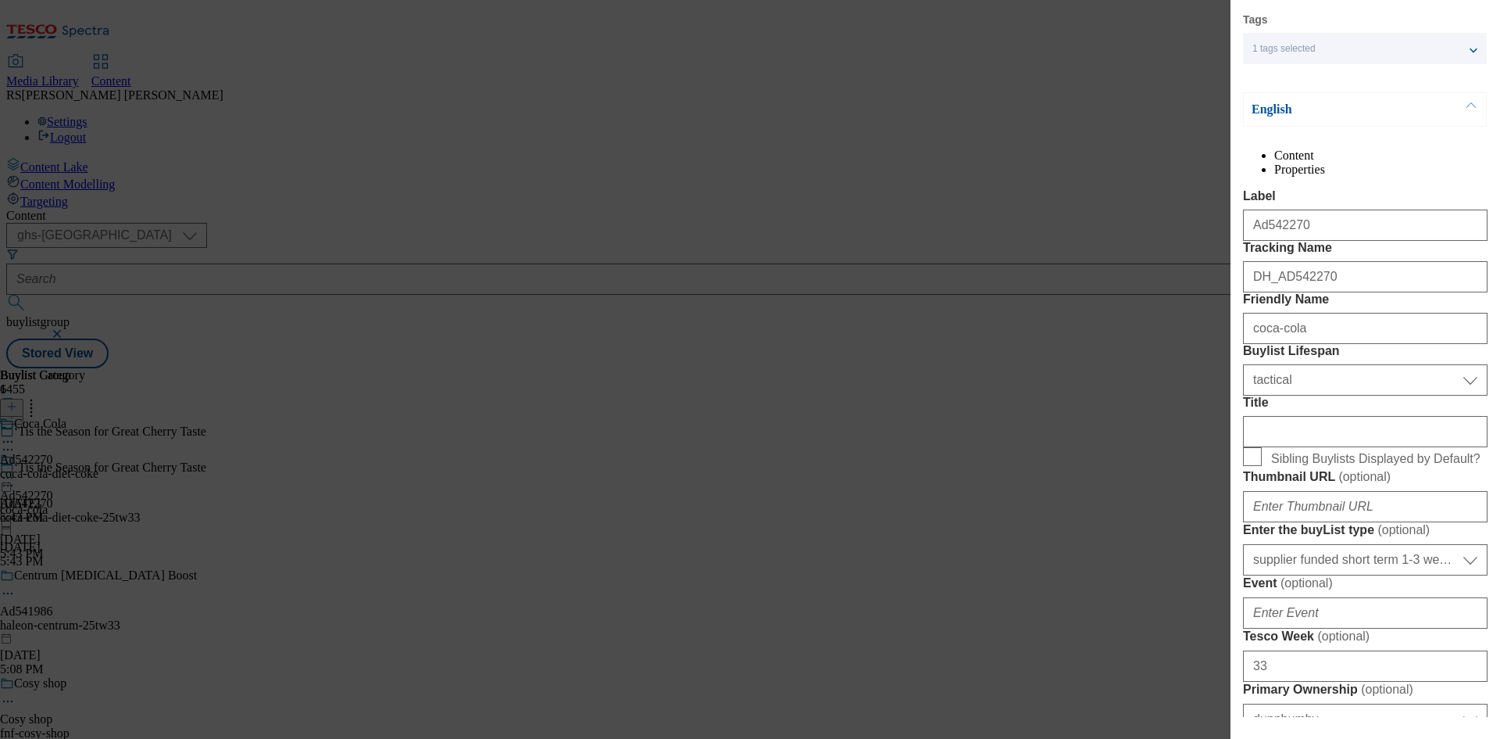
scroll to position [547, 0]
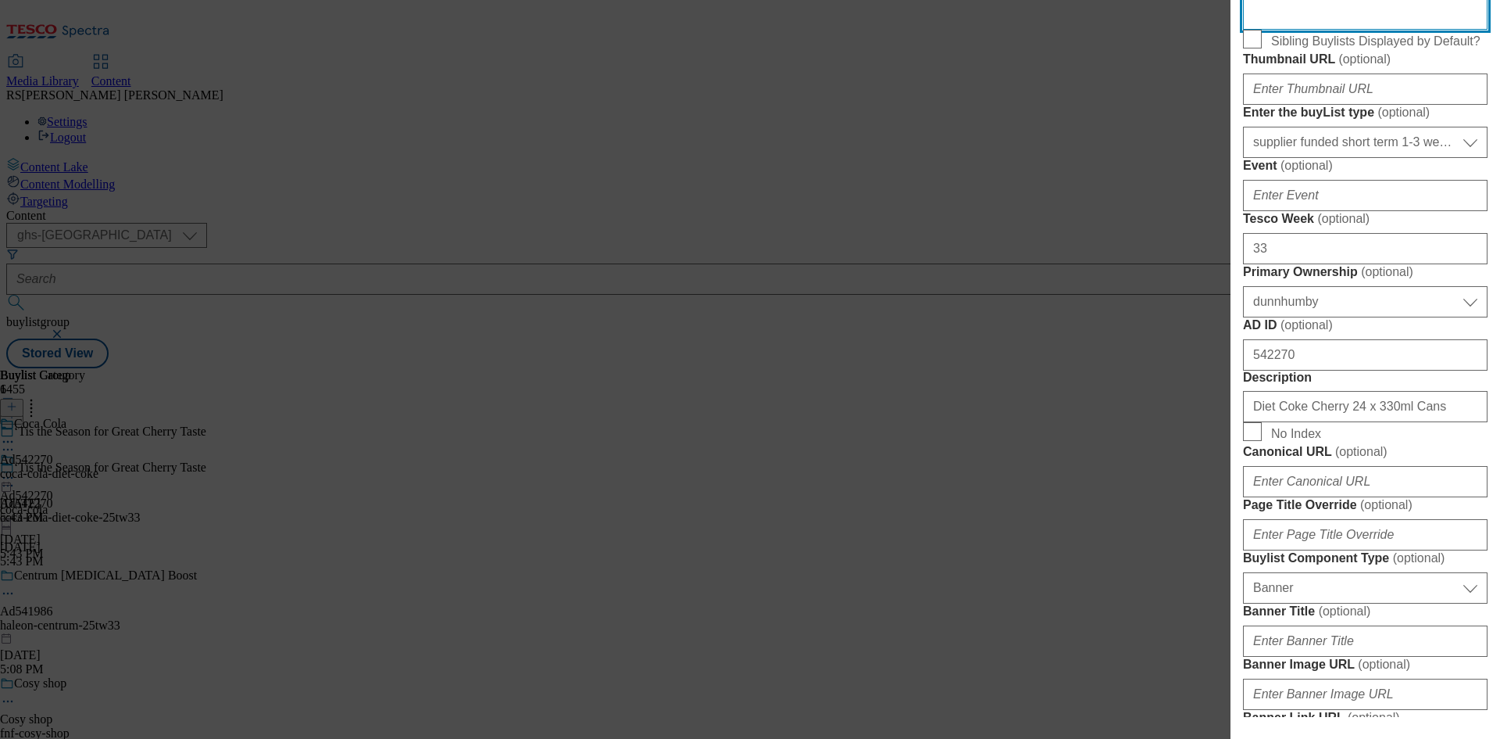
click at [1338, 30] on input "Title" at bounding box center [1365, 13] width 245 height 31
paste input "Try the NEW Diet Cherry Coke only at [GEOGRAPHIC_DATA]"
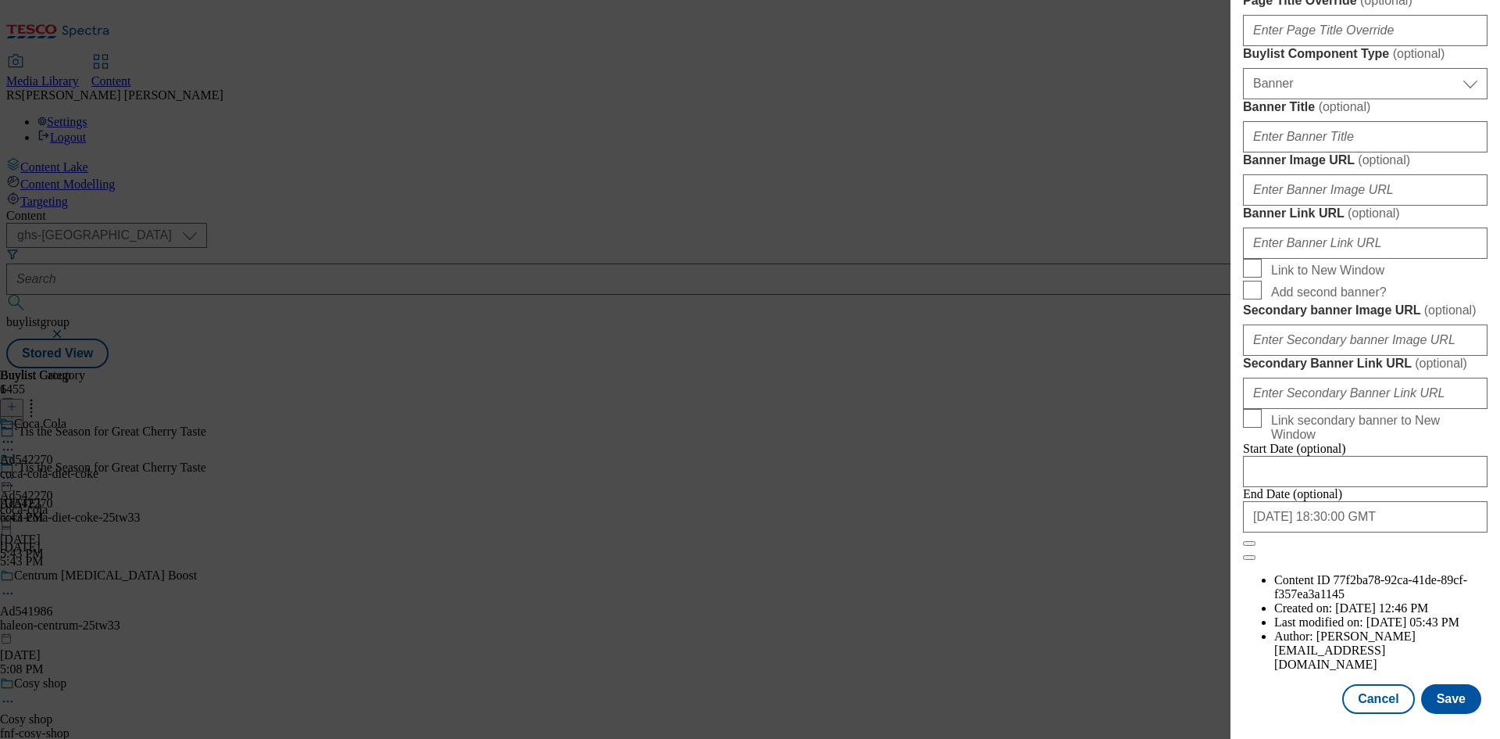
scroll to position [1618, 0]
type input "Try the NEW Diet Cherry Coke only at [GEOGRAPHIC_DATA]"
click at [1446, 699] on button "Save" at bounding box center [1452, 699] width 60 height 30
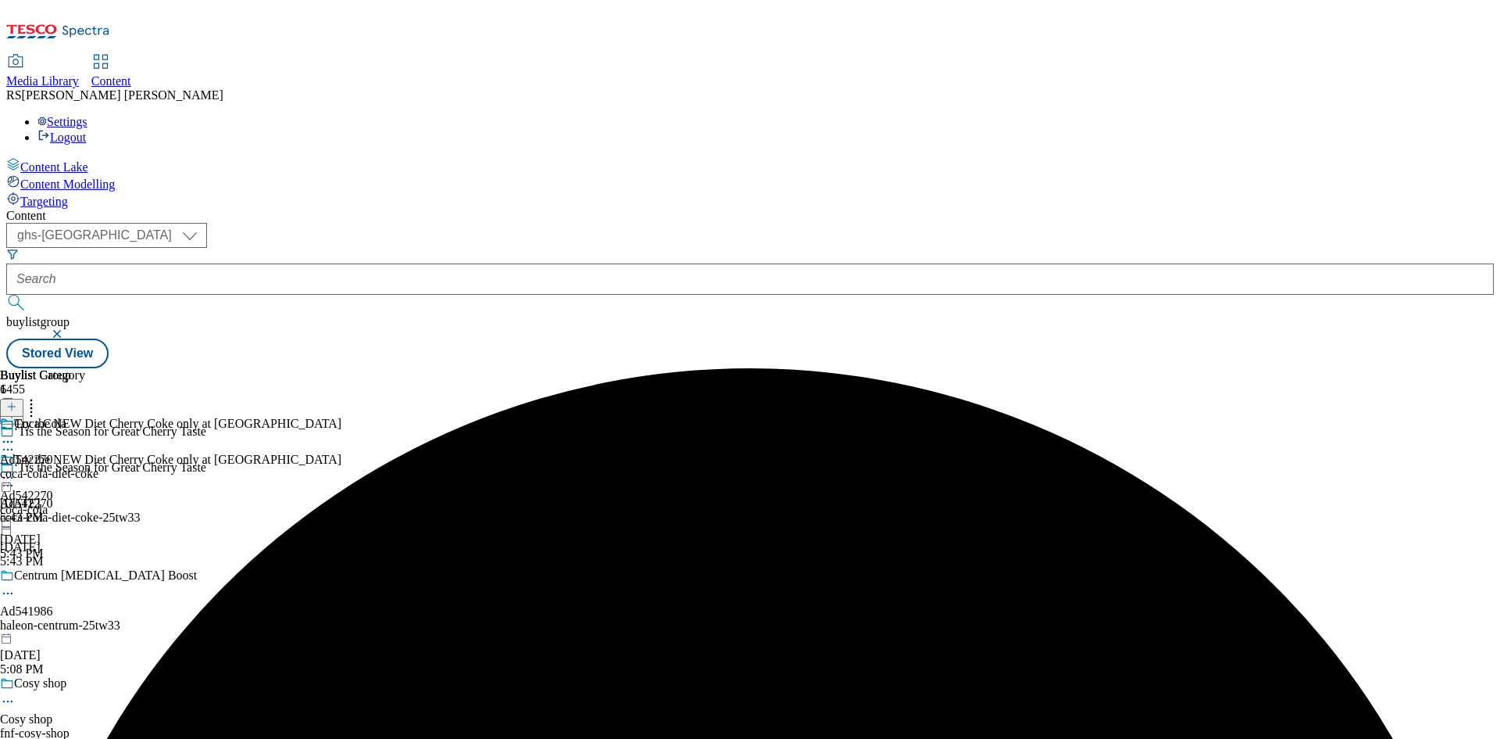
click at [16, 470] on icon at bounding box center [8, 478] width 16 height 16
click at [85, 577] on span "Preview" at bounding box center [66, 583] width 37 height 12
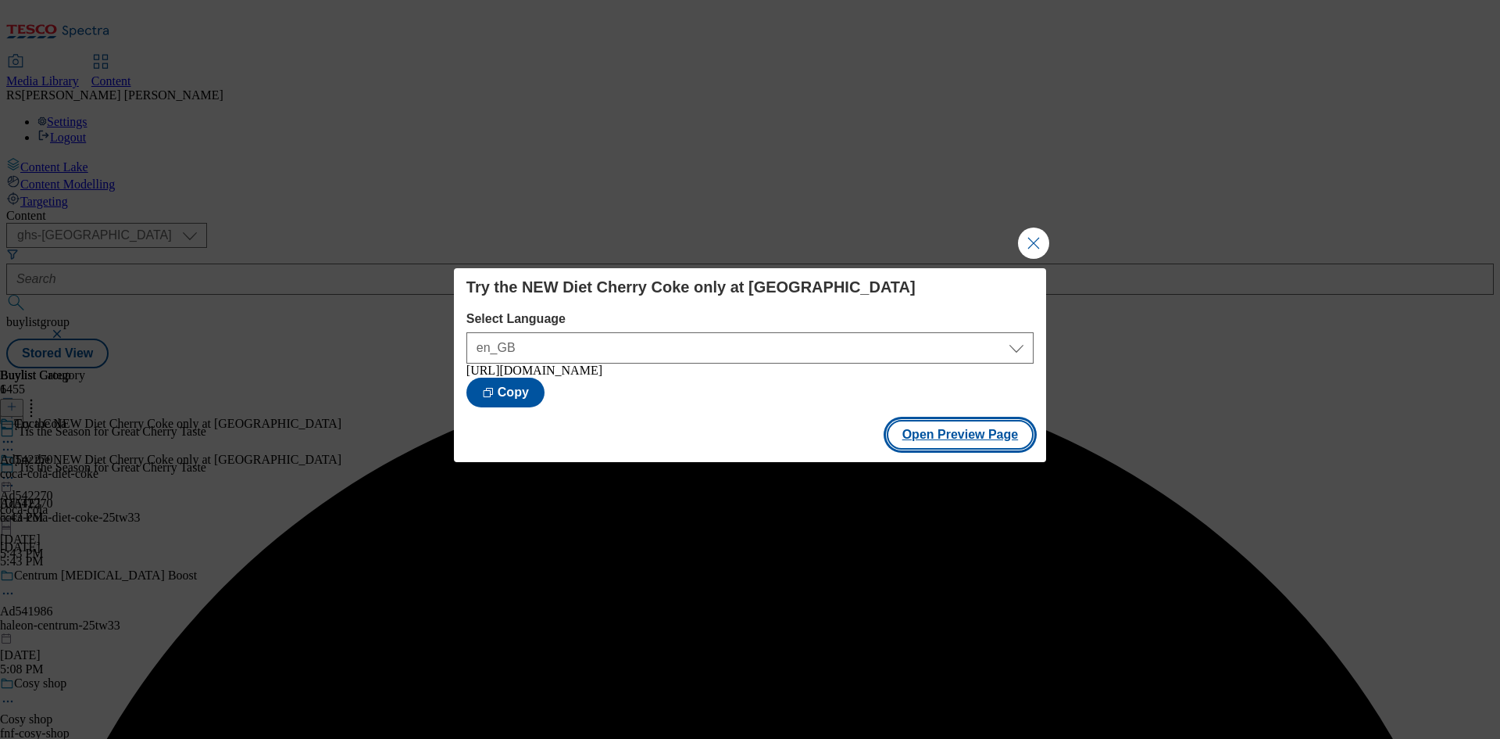
click at [978, 438] on button "Open Preview Page" at bounding box center [961, 435] width 148 height 30
click at [1024, 243] on button "Close Modal" at bounding box center [1033, 242] width 31 height 31
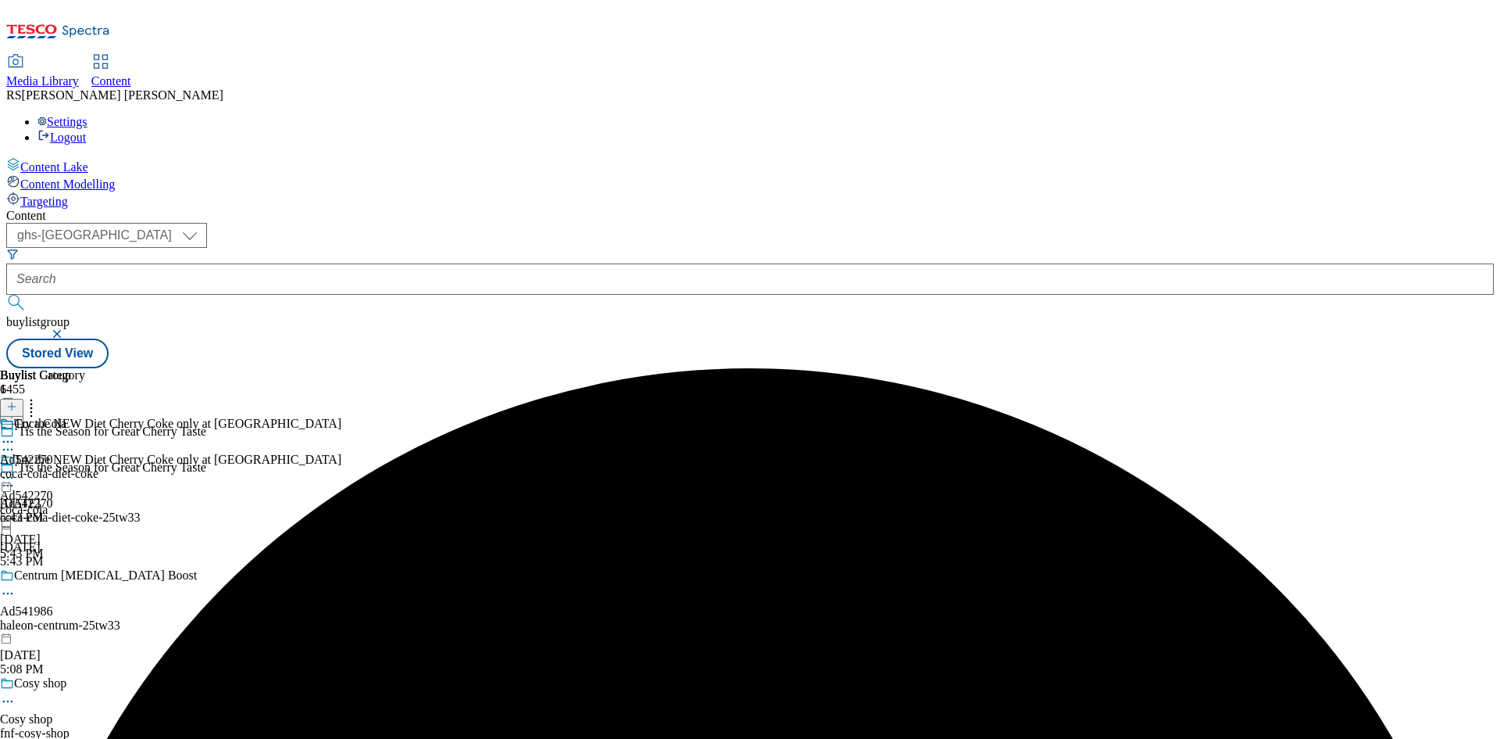
click at [16, 470] on icon at bounding box center [8, 478] width 16 height 16
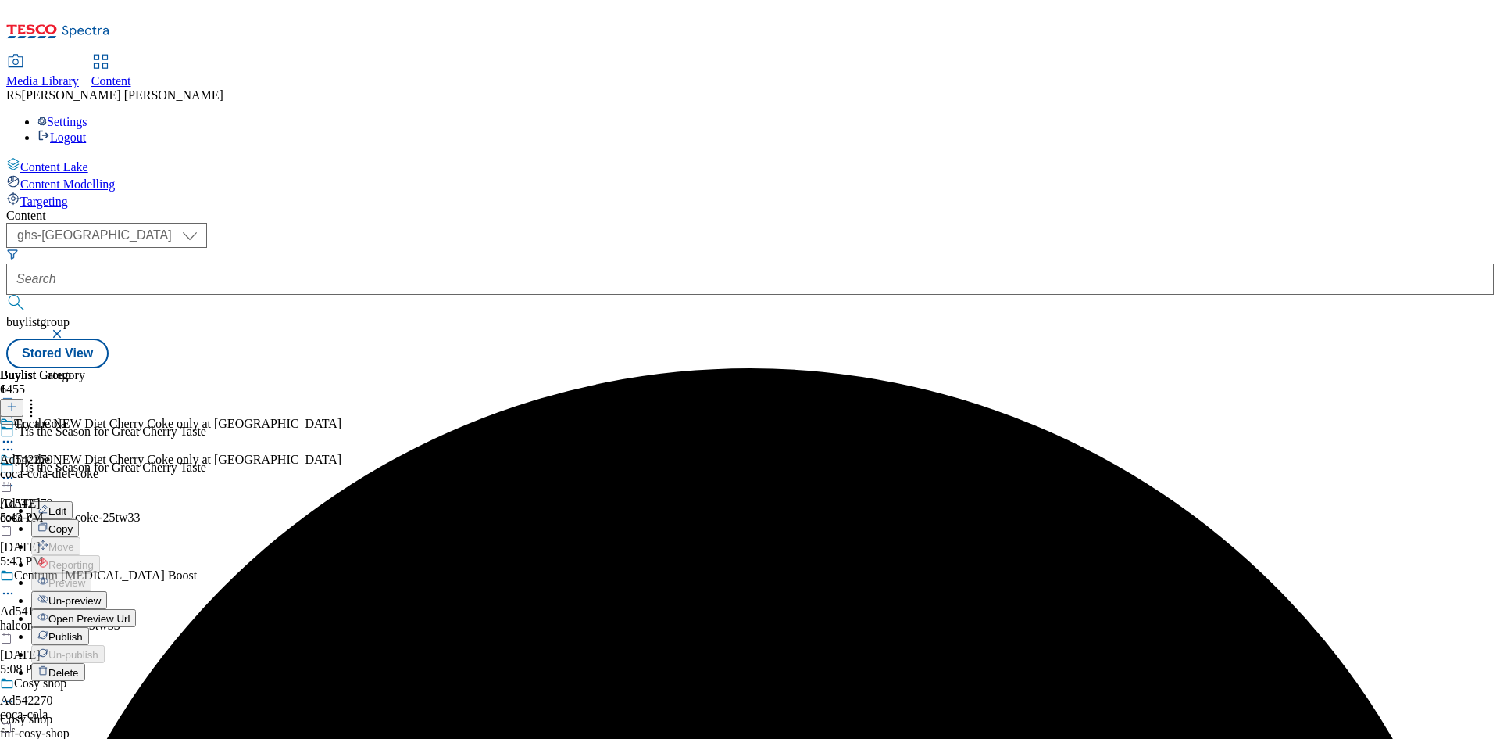
click at [83, 631] on span "Publish" at bounding box center [65, 637] width 34 height 12
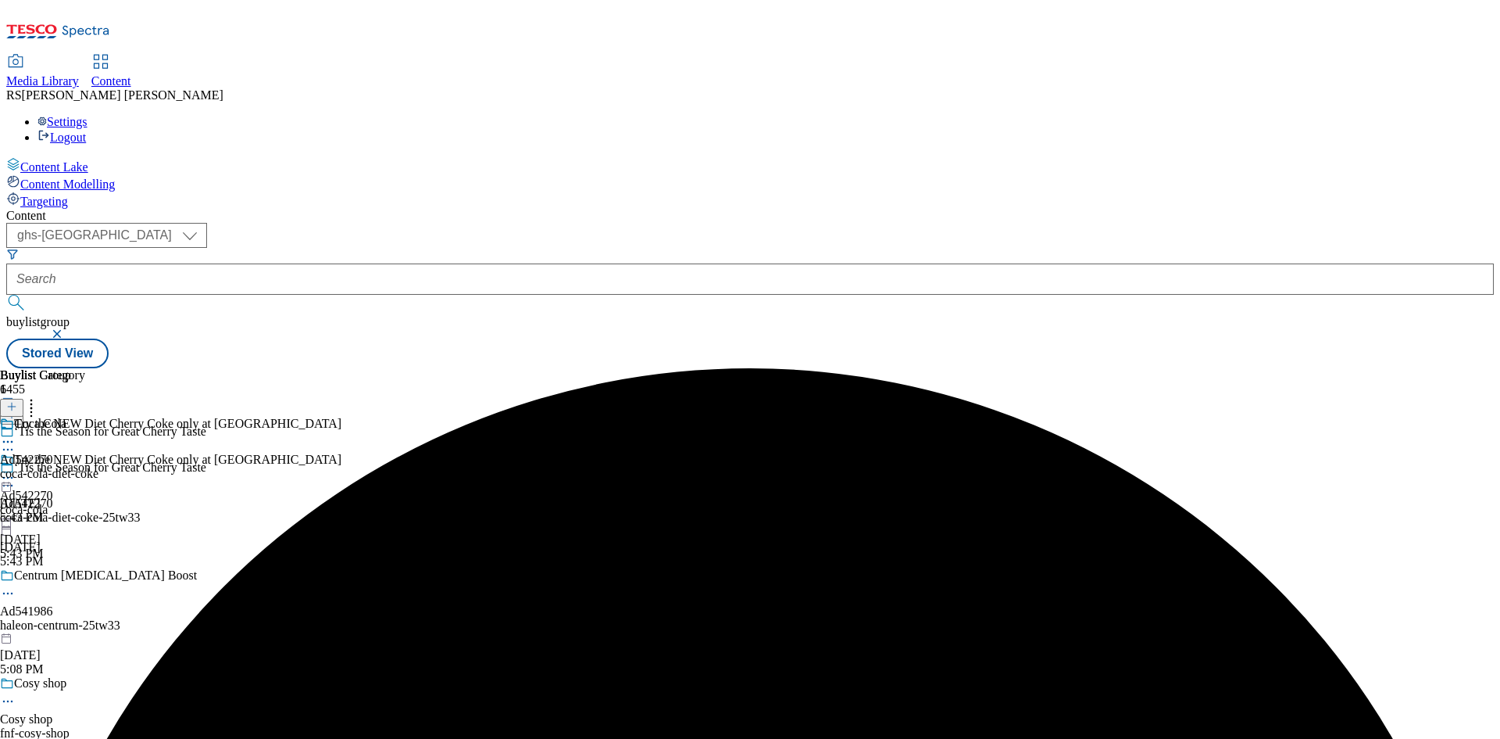
click at [1362, 368] on div "Buylist Group 6455 ‘Tis the Season for Great Cherry Taste ‘Tis the Season for G…" at bounding box center [750, 368] width 1488 height 0
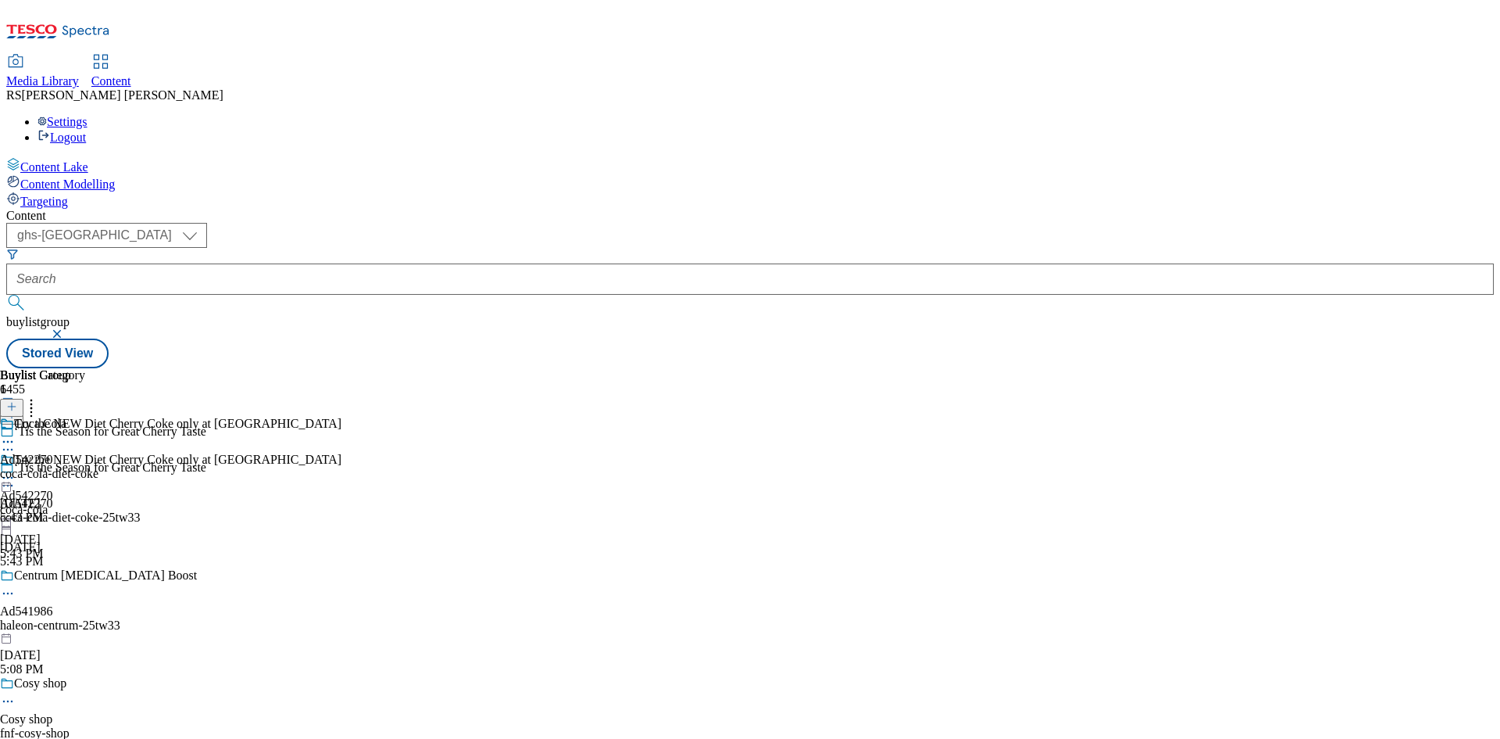
drag, startPoint x: 730, startPoint y: 248, endPoint x: 735, endPoint y: 289, distance: 41.8
click at [16, 470] on icon at bounding box center [8, 478] width 16 height 16
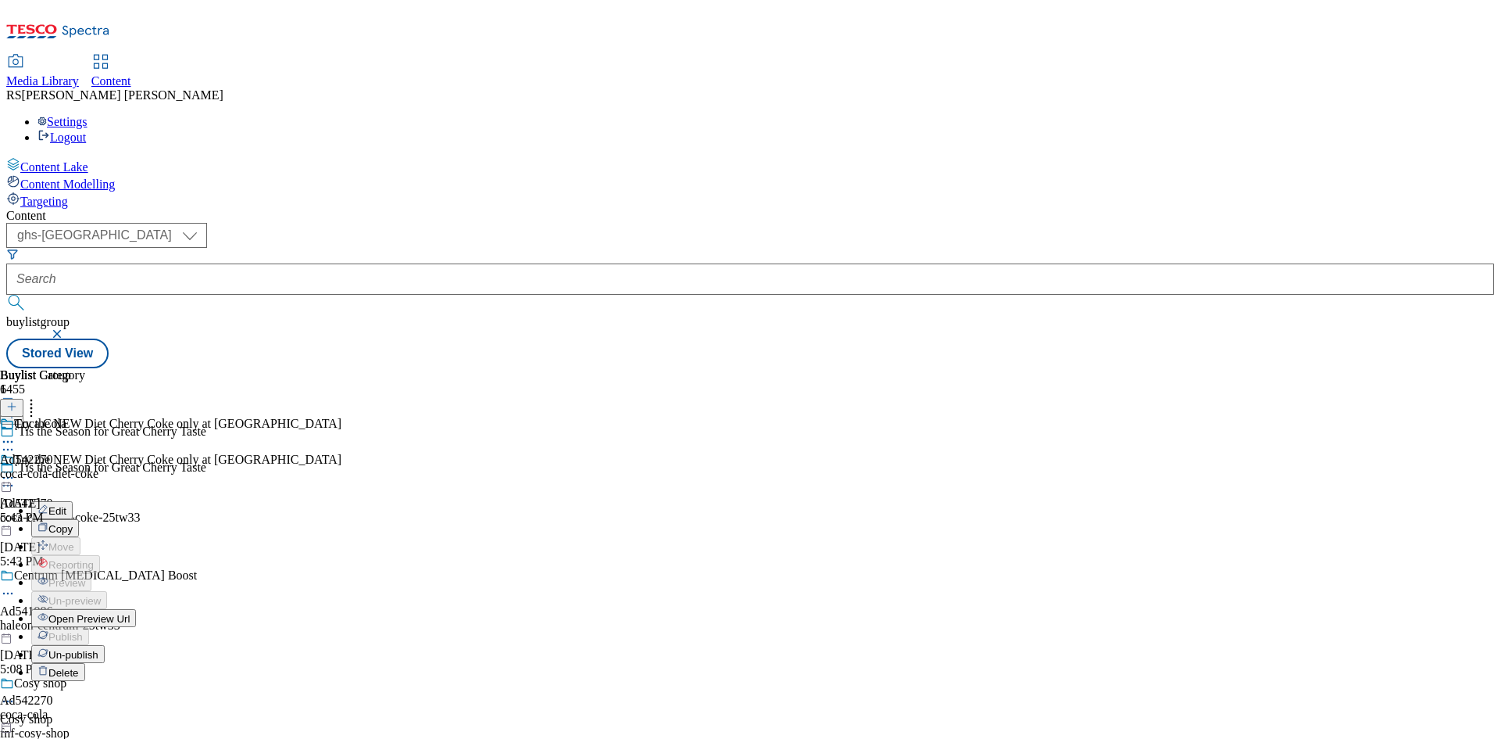
click at [136, 609] on button "Open Preview Url" at bounding box center [83, 618] width 105 height 18
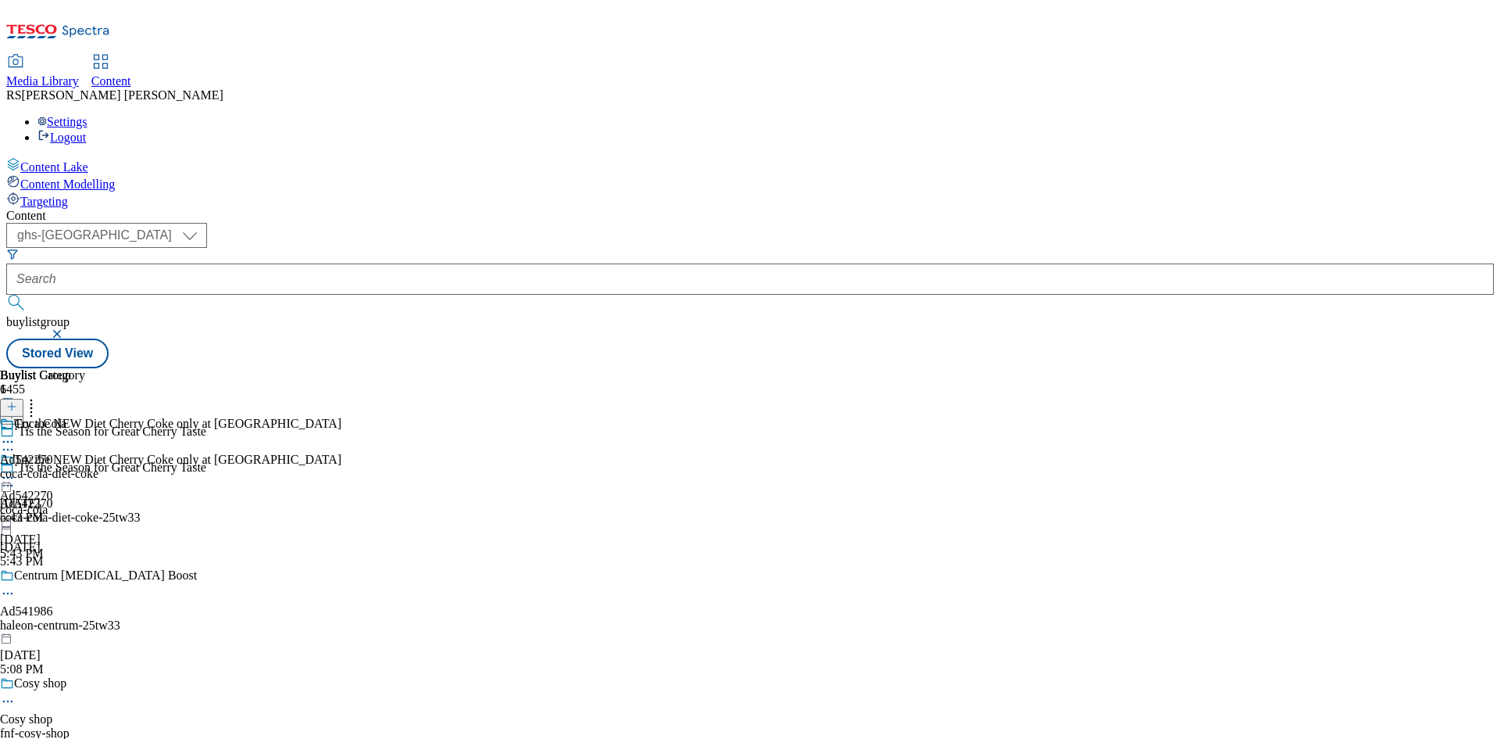
click at [16, 470] on icon at bounding box center [8, 478] width 16 height 16
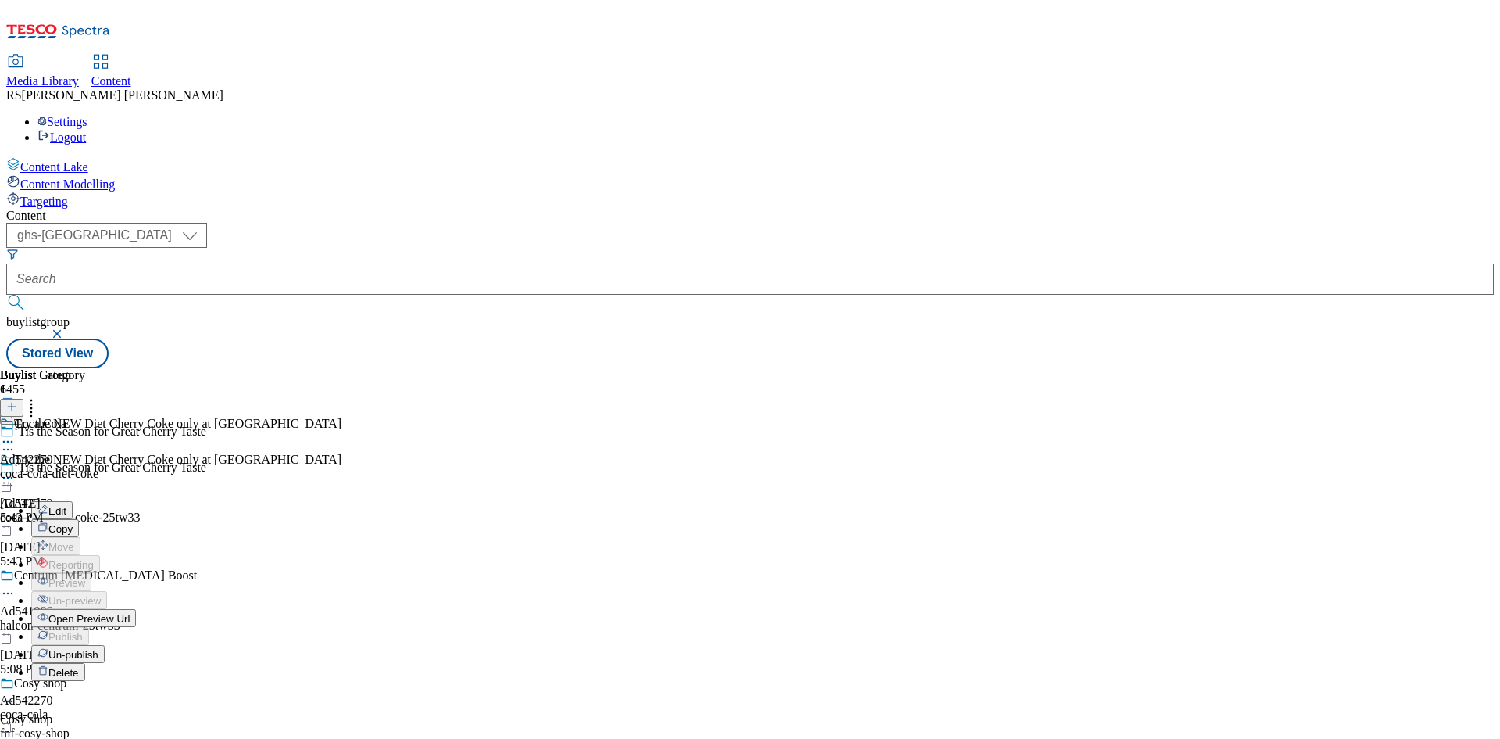
click at [130, 613] on span "Open Preview Url" at bounding box center [88, 619] width 81 height 12
